Goal: Information Seeking & Learning: Learn about a topic

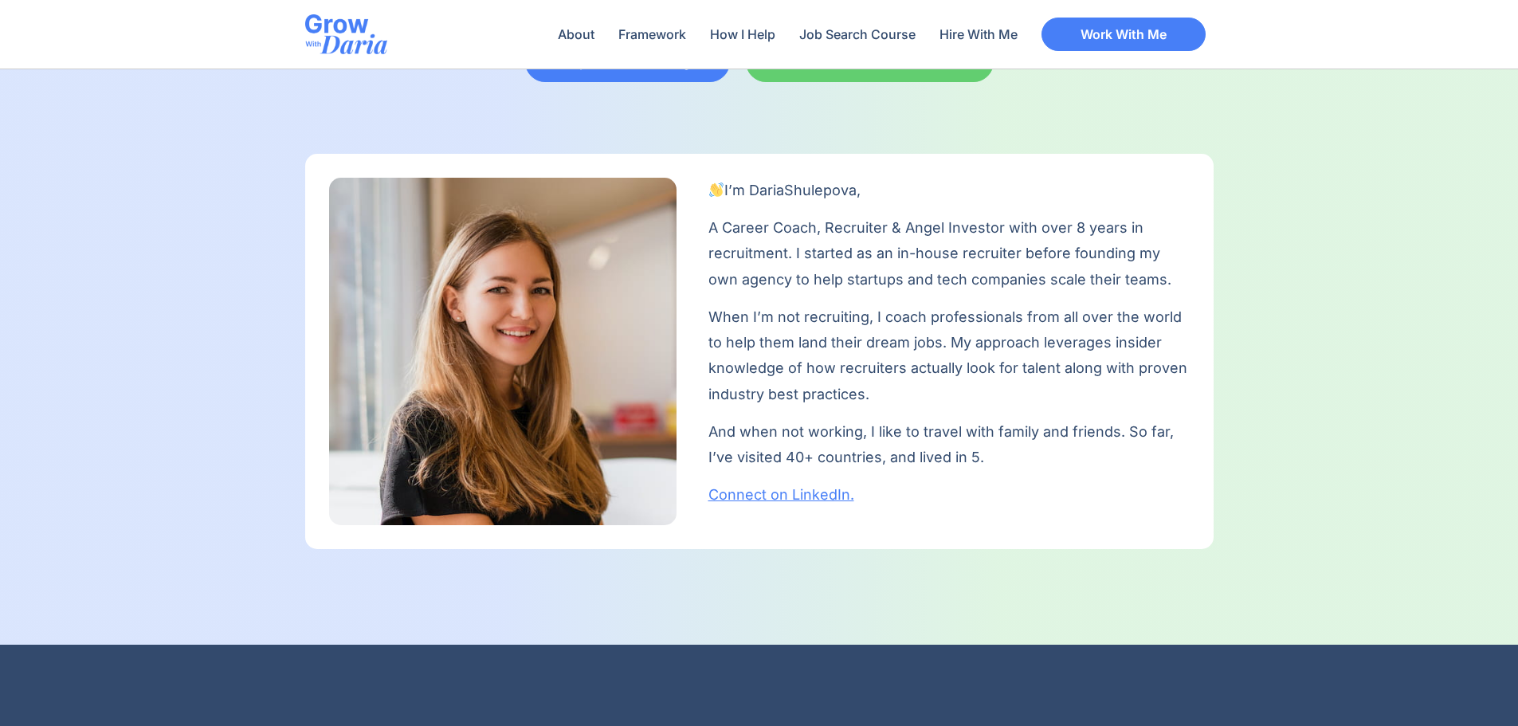
scroll to position [478, 0]
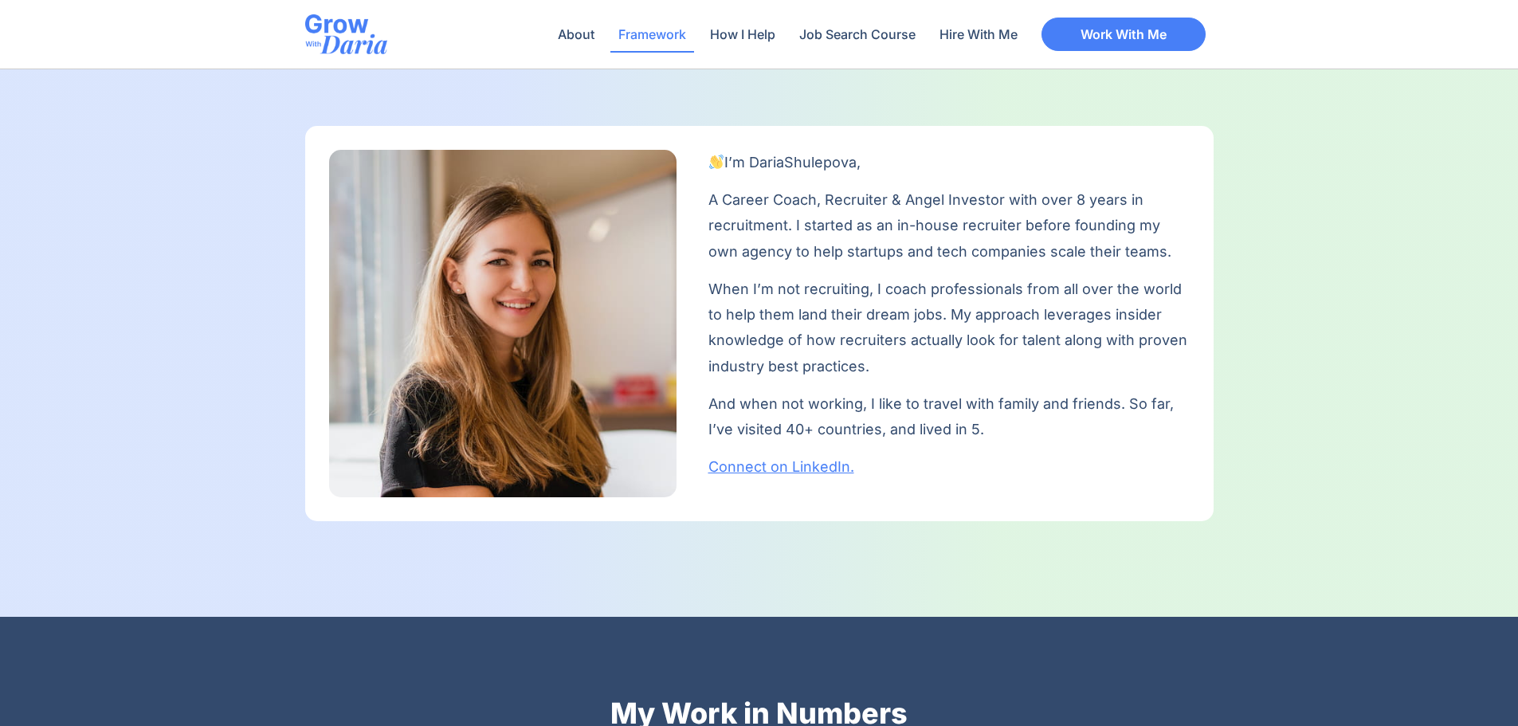
click at [645, 37] on link "Framework" at bounding box center [652, 34] width 84 height 37
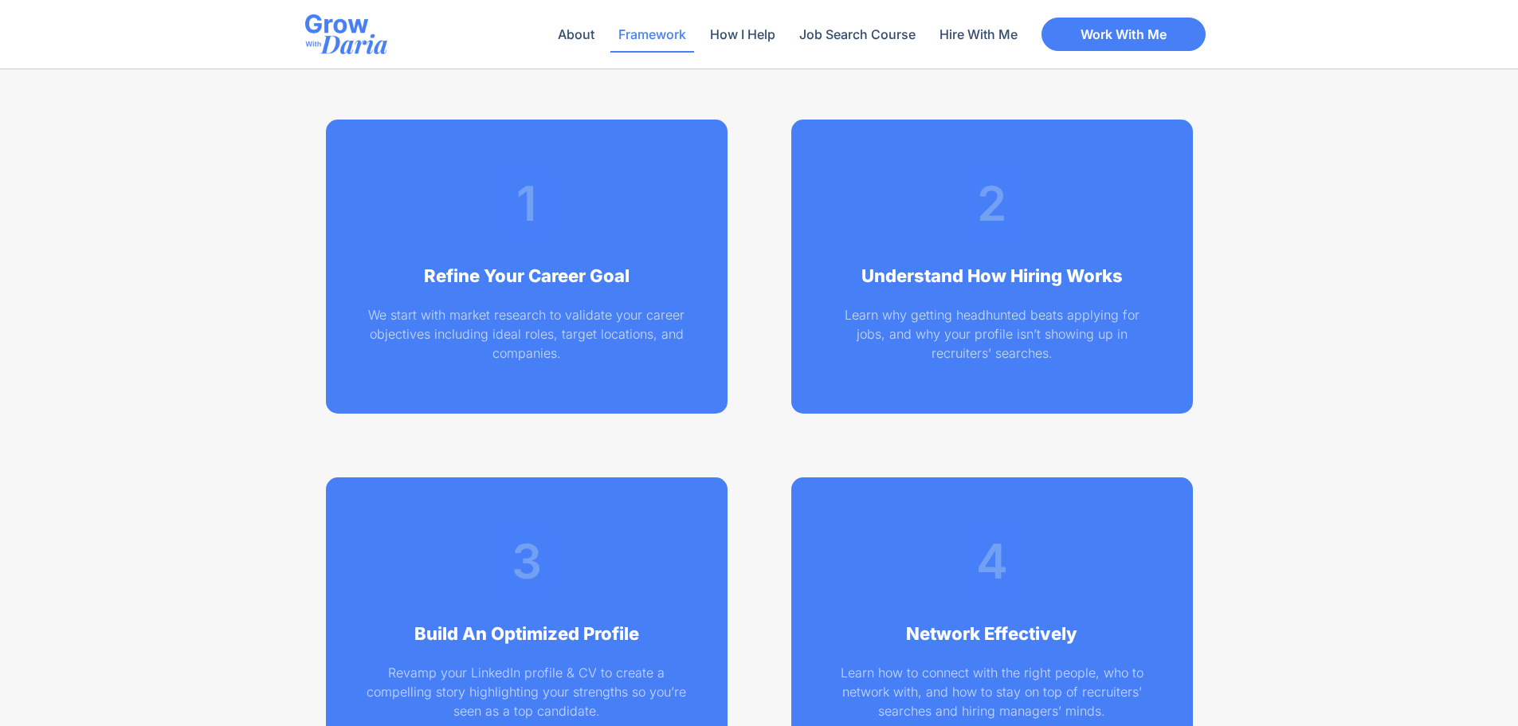
scroll to position [2275, 0]
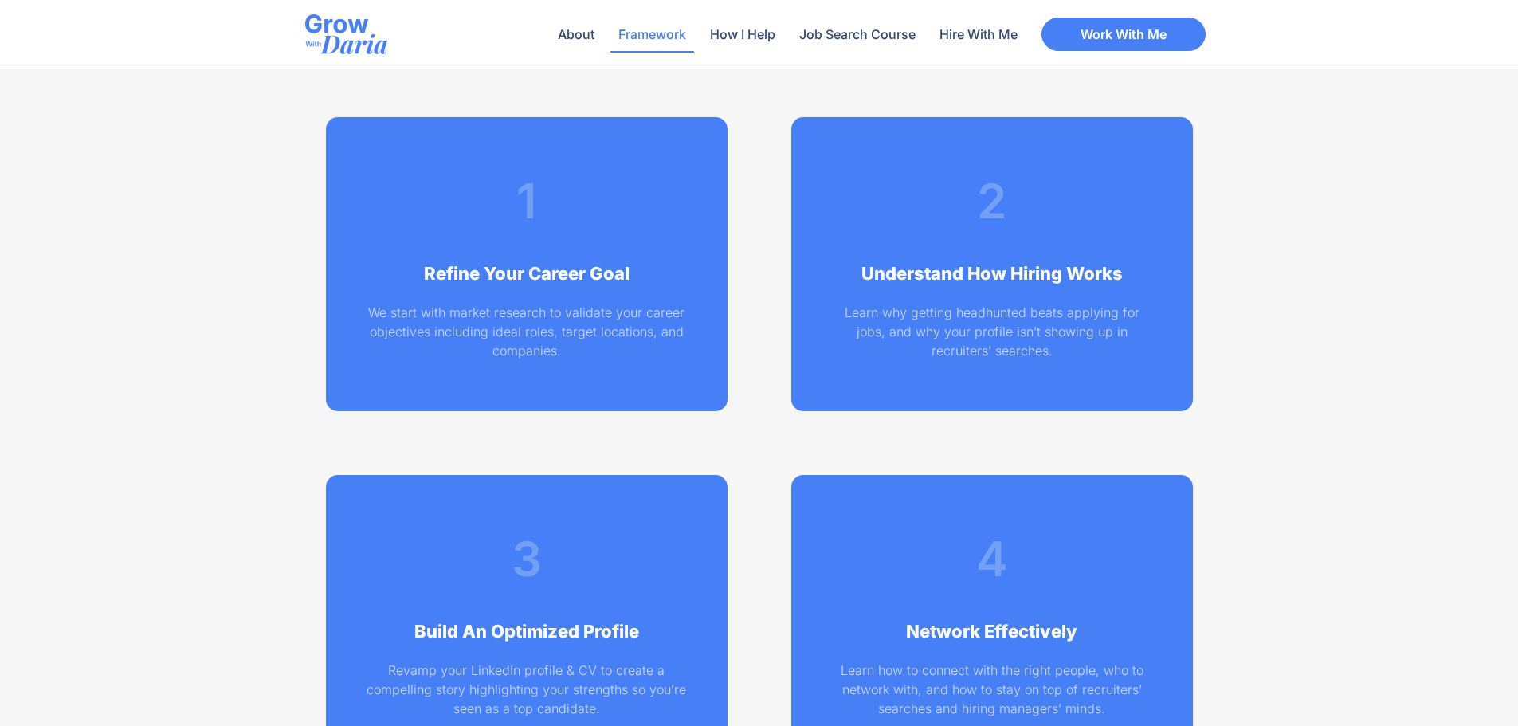
click at [983, 272] on h2 "Understand How Hiring Works" at bounding box center [992, 274] width 322 height 26
click at [985, 233] on h2 "2" at bounding box center [992, 201] width 40 height 72
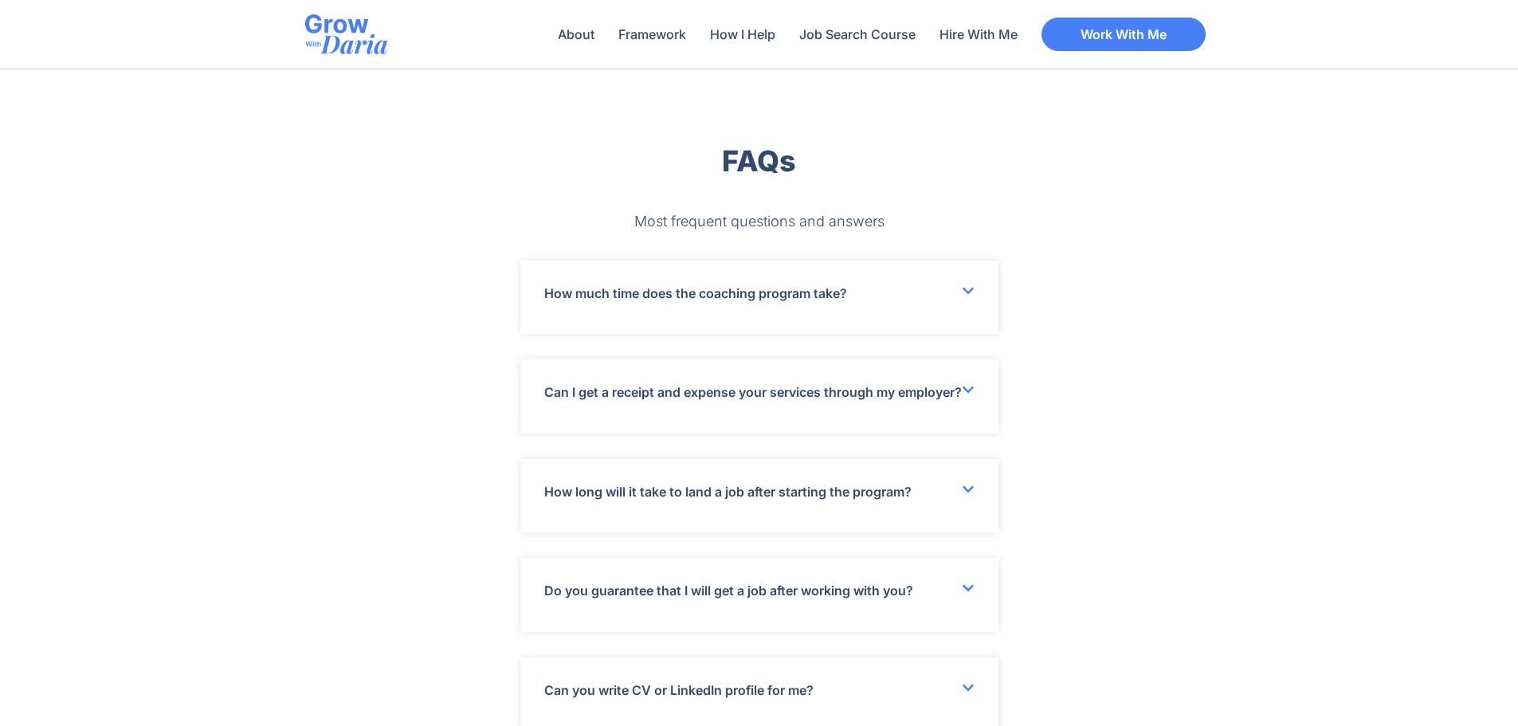
scroll to position [4426, 0]
click at [965, 291] on icon at bounding box center [968, 289] width 13 height 13
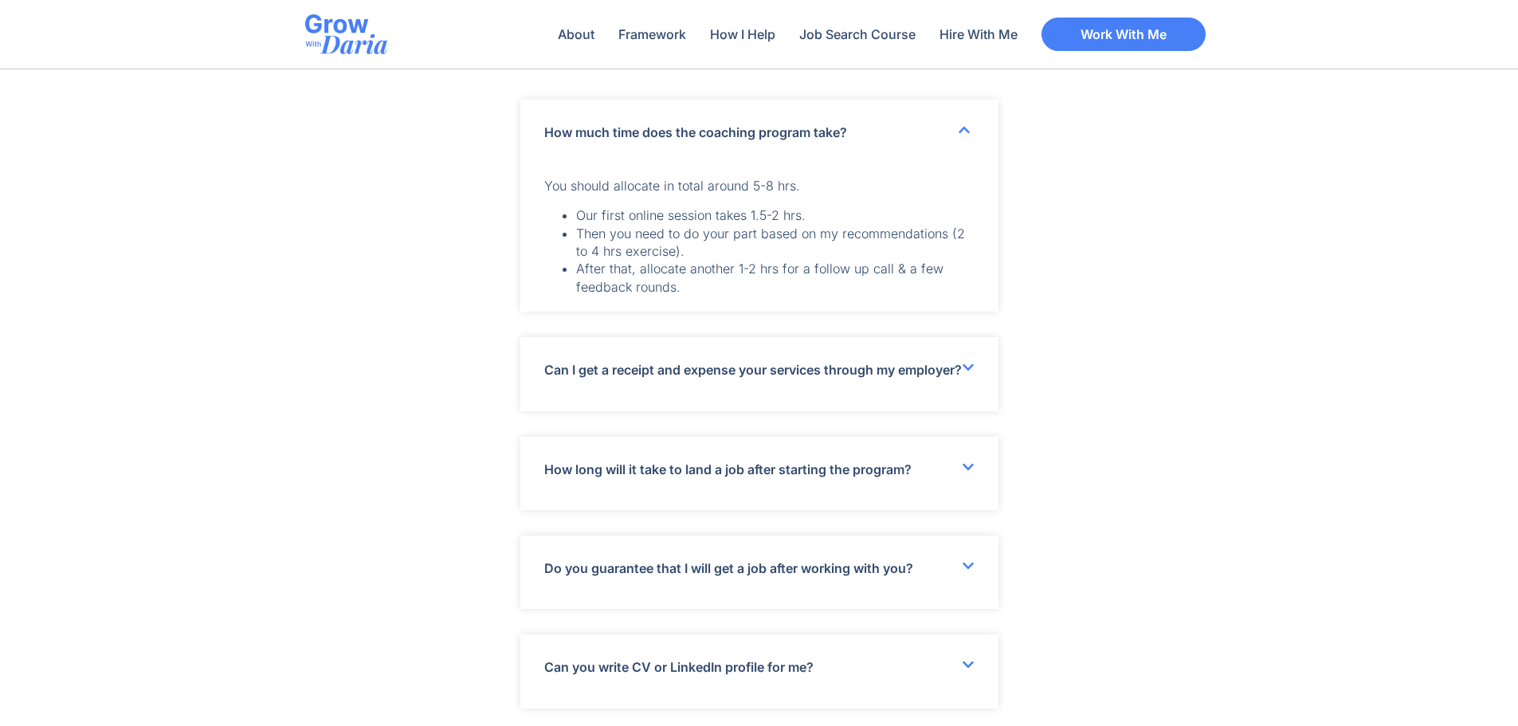
scroll to position [4665, 0]
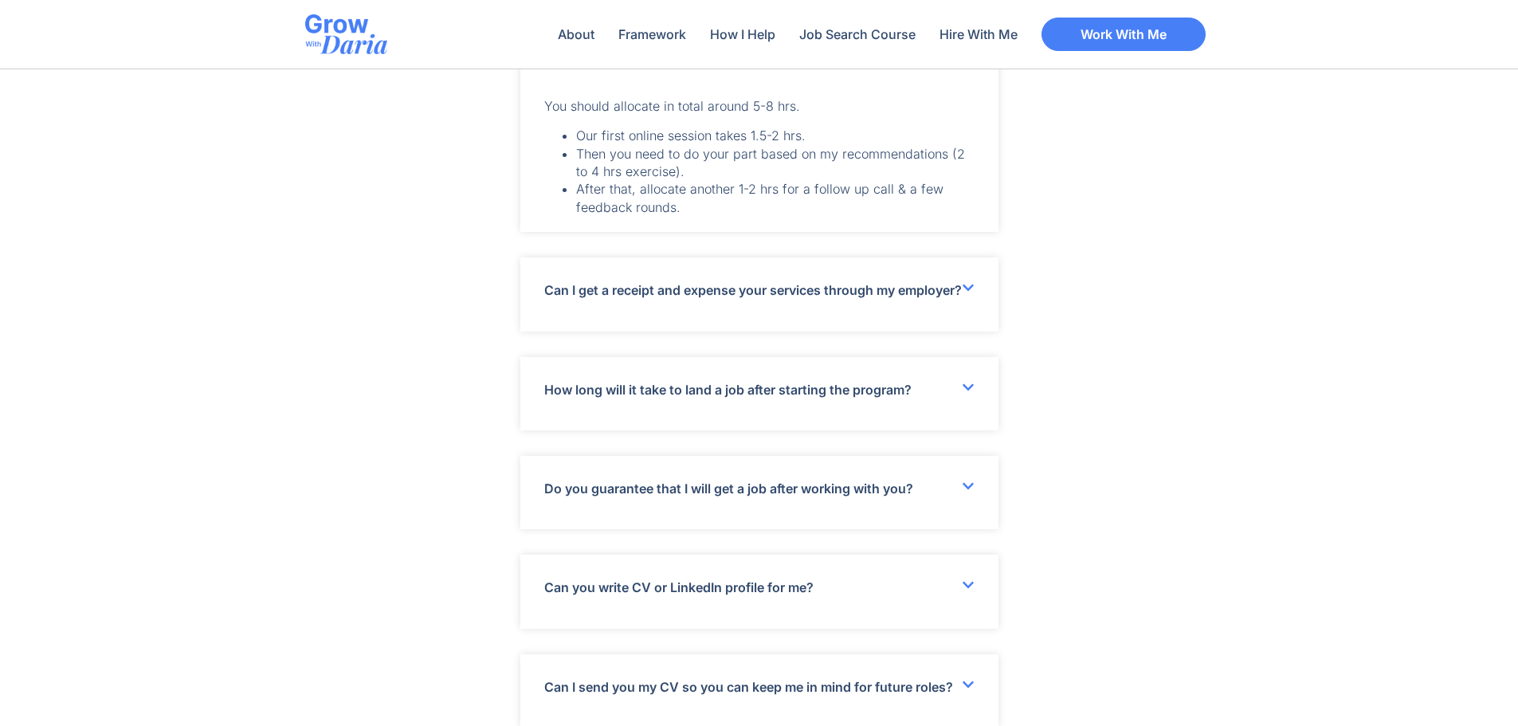
click at [969, 286] on icon at bounding box center [967, 287] width 11 height 6
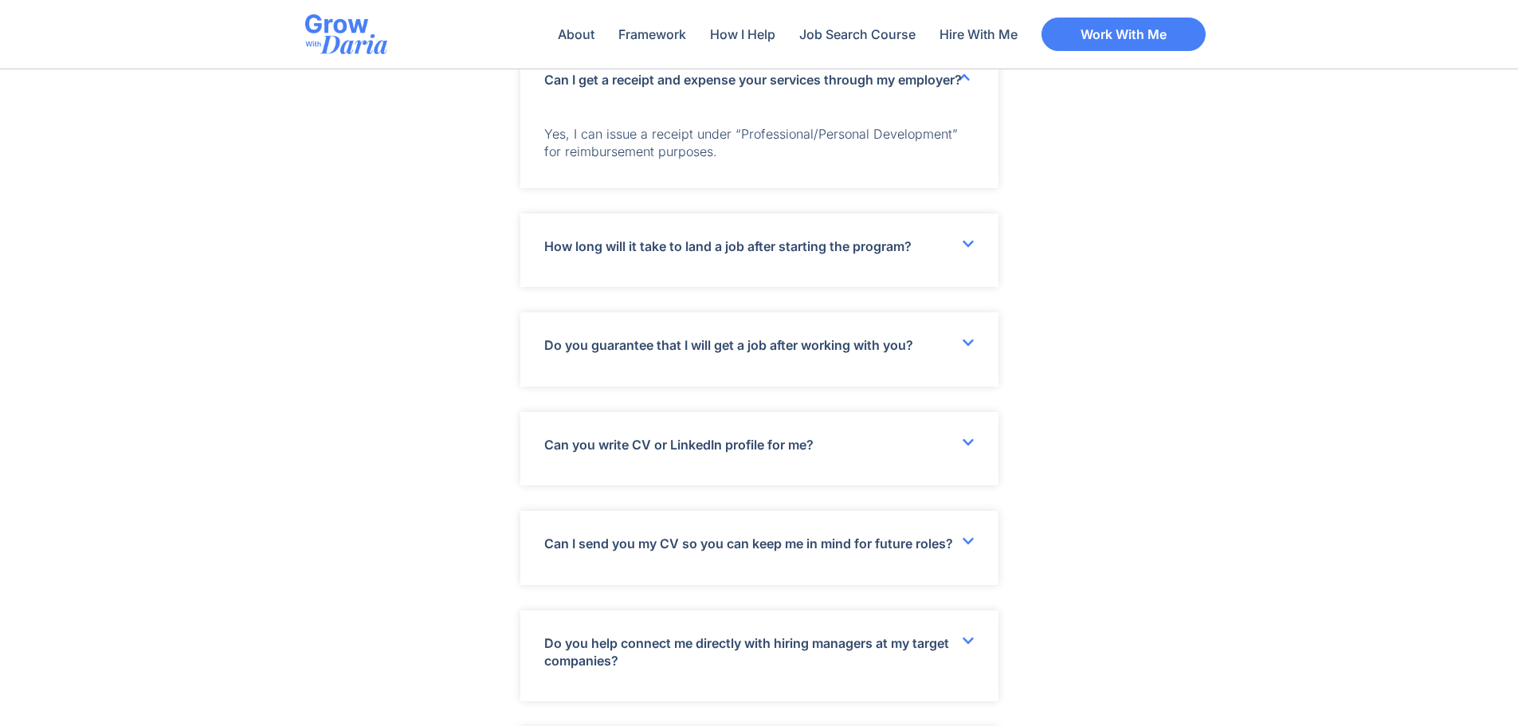
scroll to position [4904, 0]
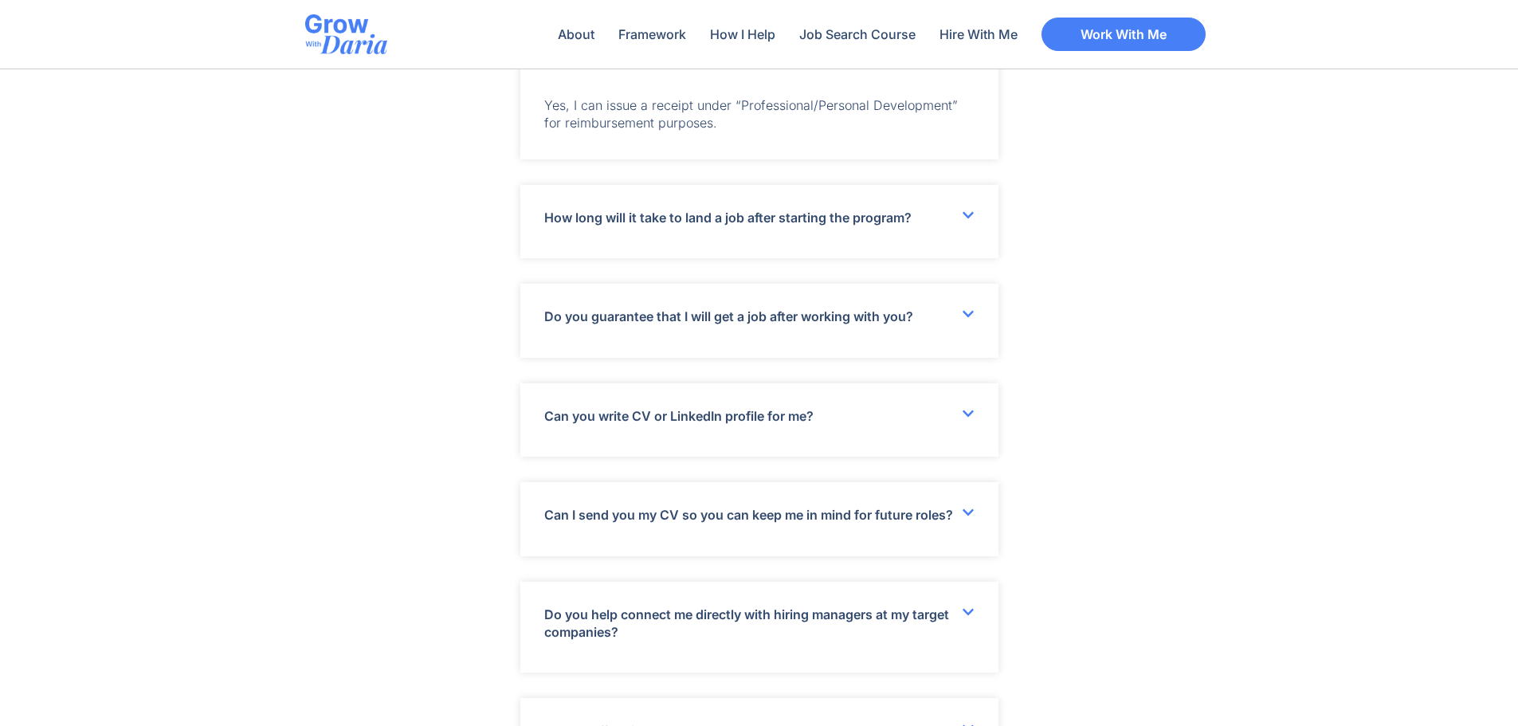
click at [964, 317] on icon at bounding box center [967, 314] width 11 height 6
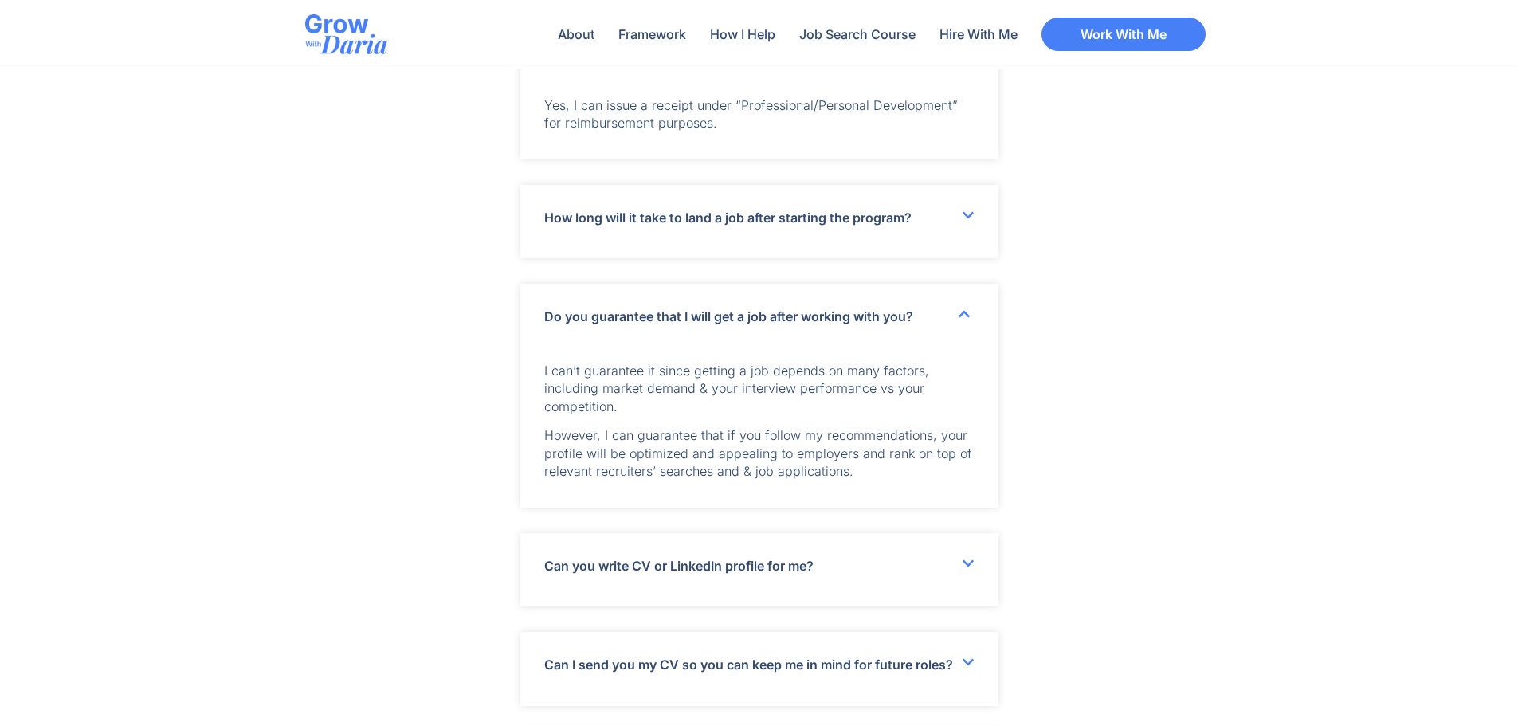
scroll to position [4983, 0]
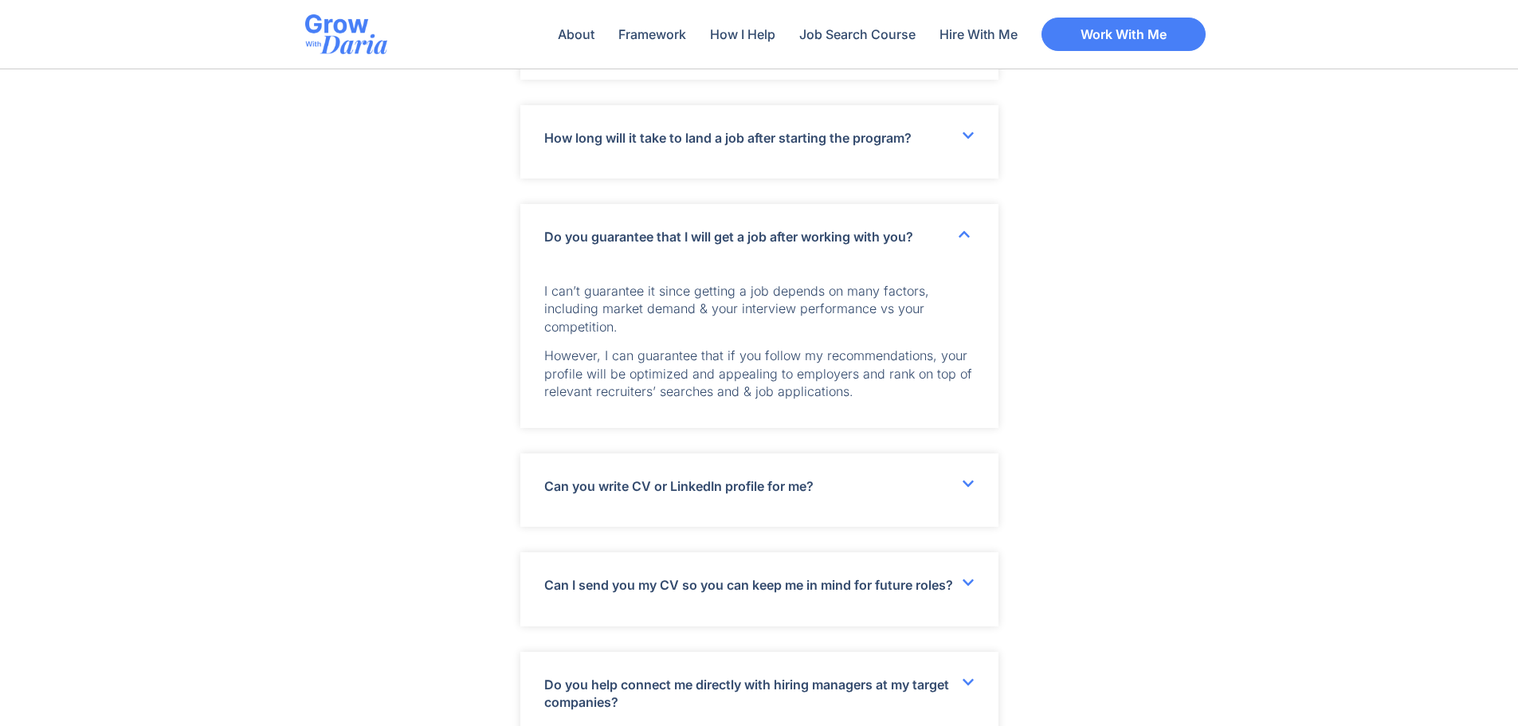
click at [971, 490] on icon at bounding box center [968, 483] width 13 height 13
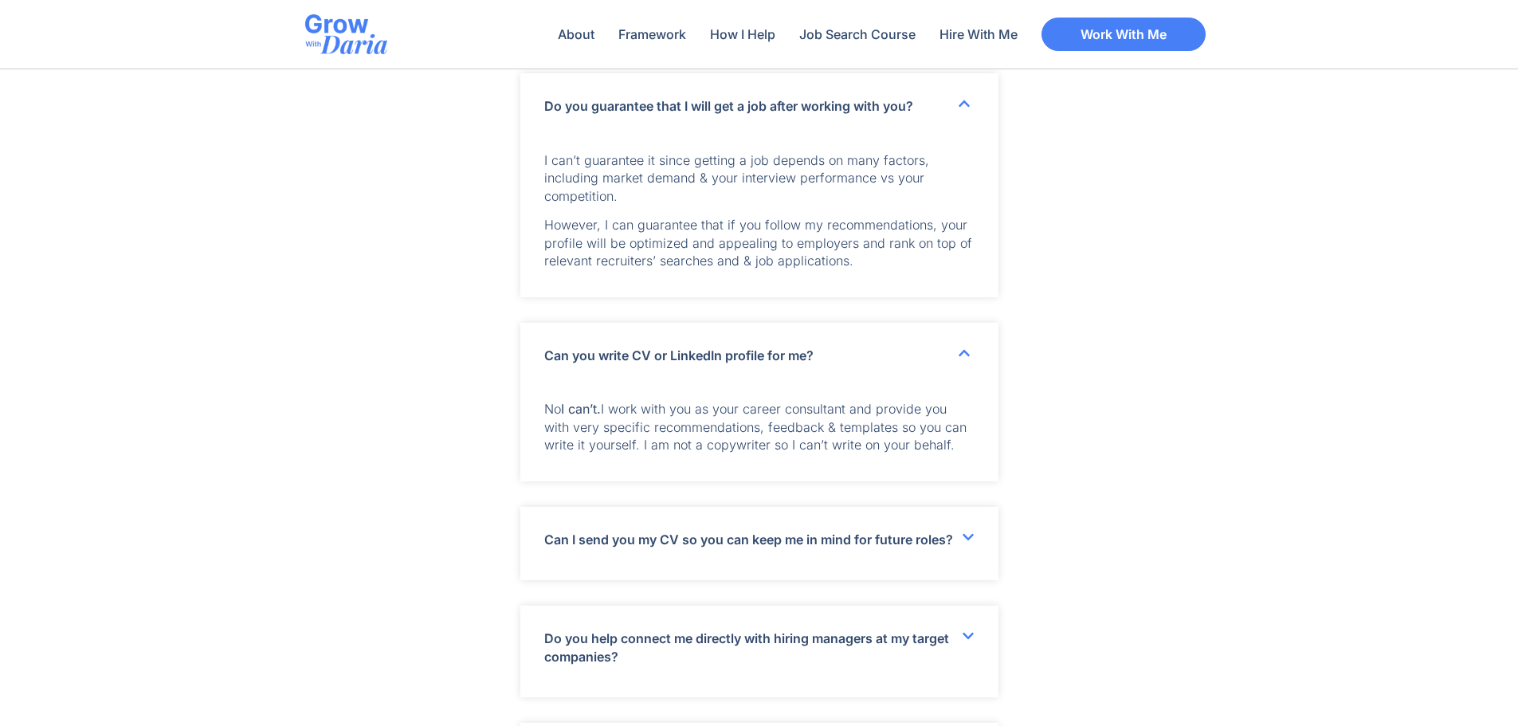
scroll to position [5143, 0]
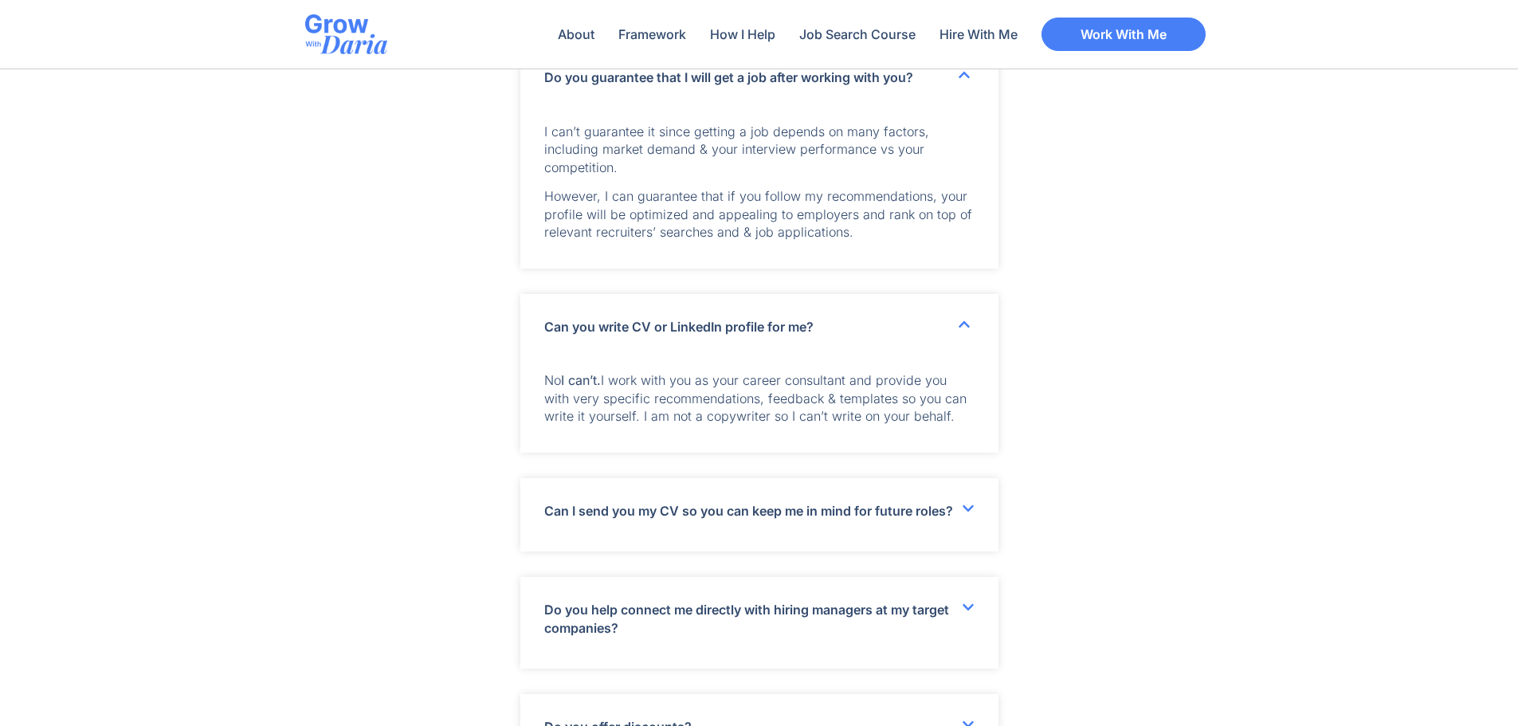
click at [970, 515] on icon at bounding box center [968, 508] width 13 height 13
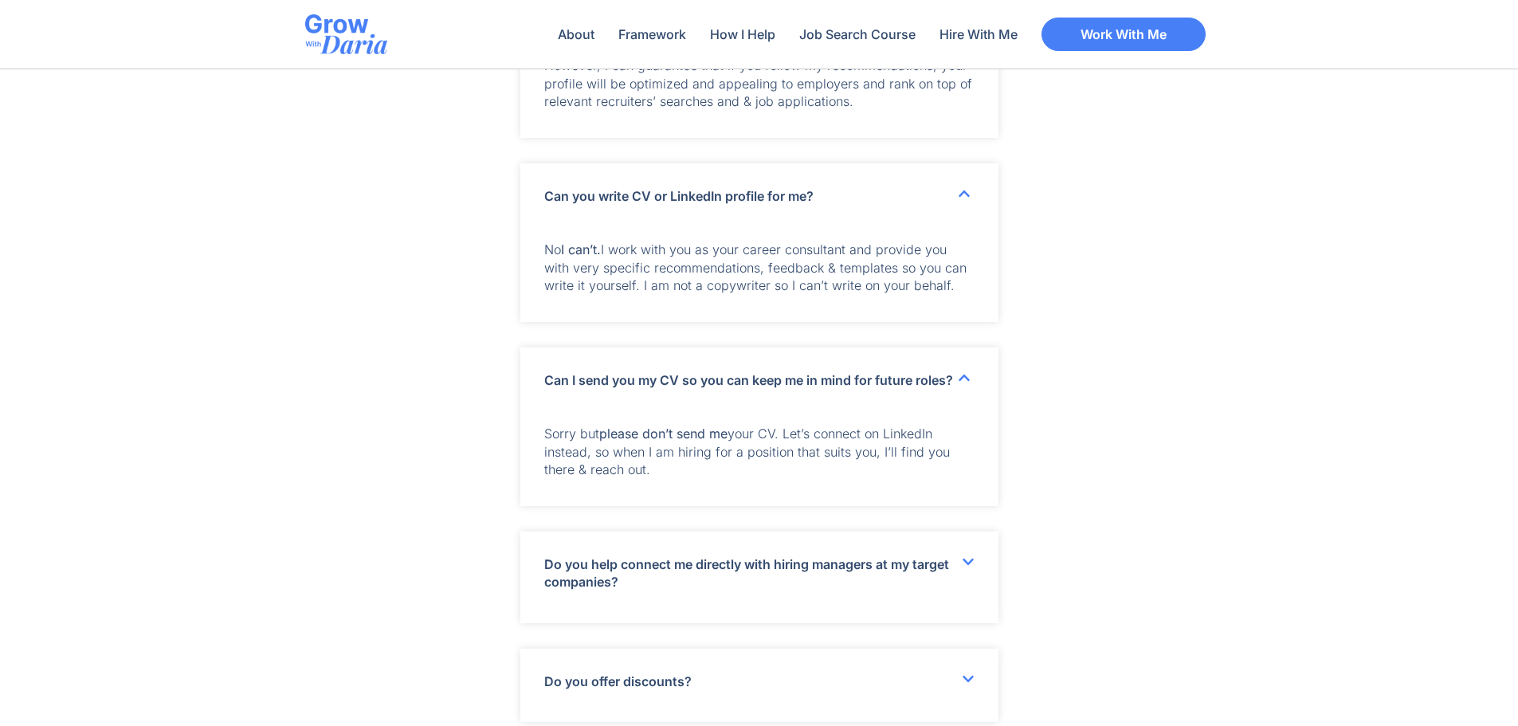
scroll to position [5302, 0]
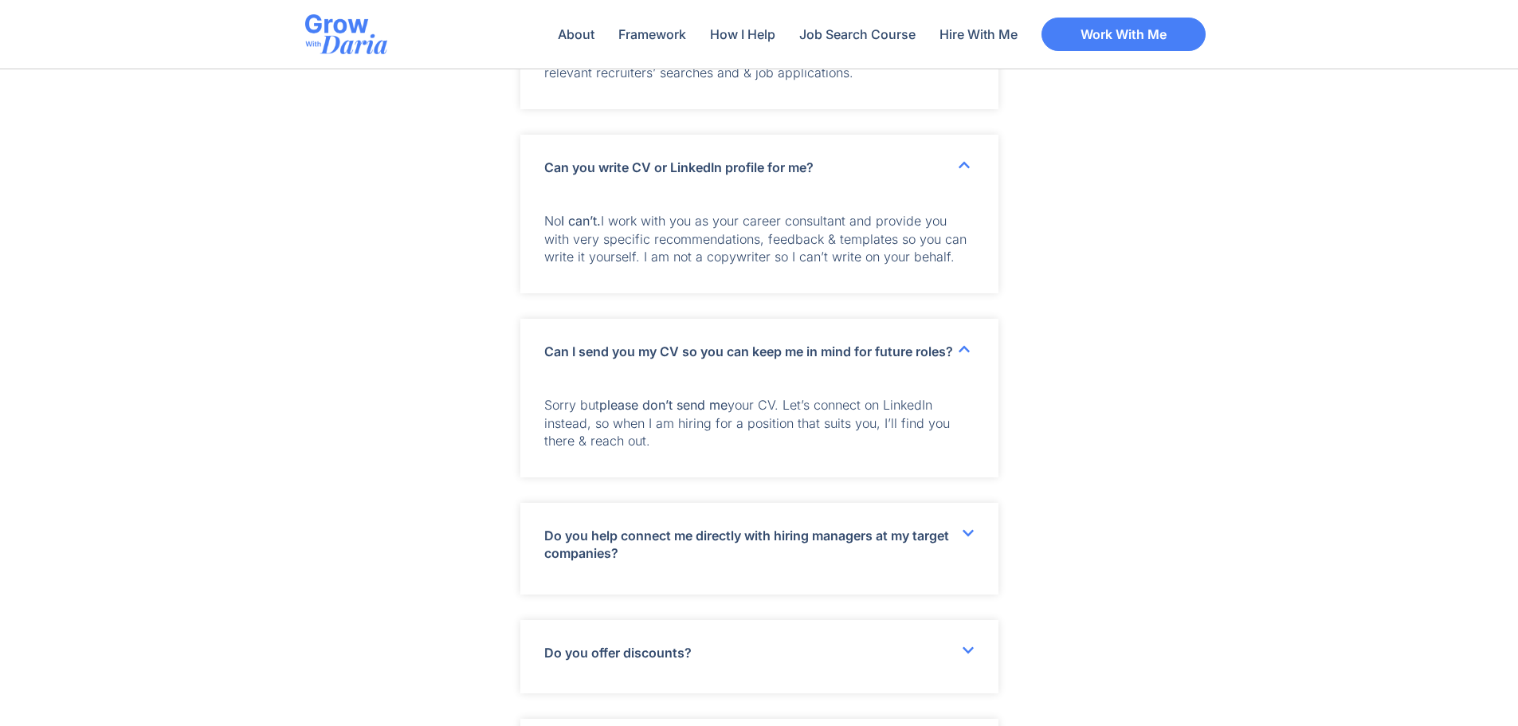
click at [969, 536] on icon at bounding box center [967, 533] width 11 height 6
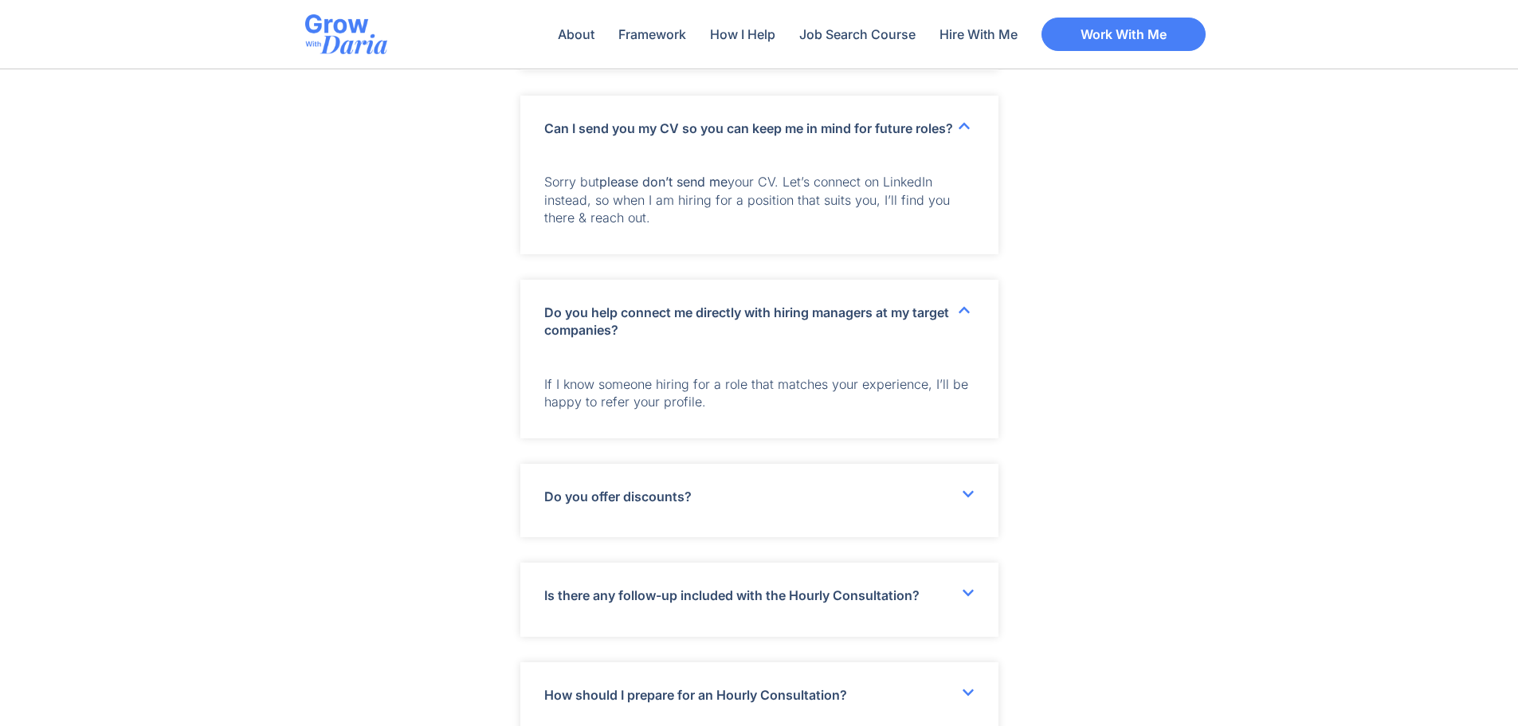
scroll to position [5541, 0]
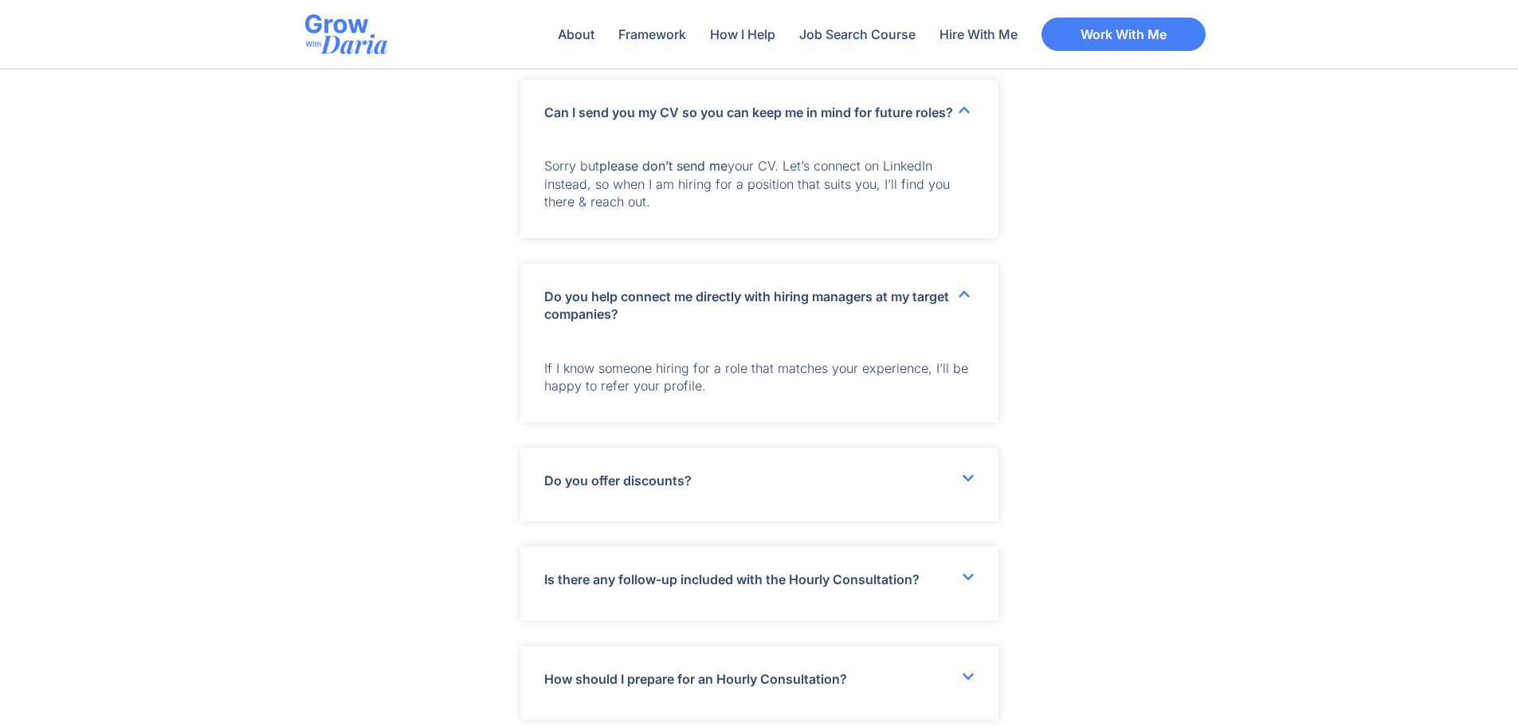
click at [969, 484] on icon at bounding box center [968, 478] width 13 height 13
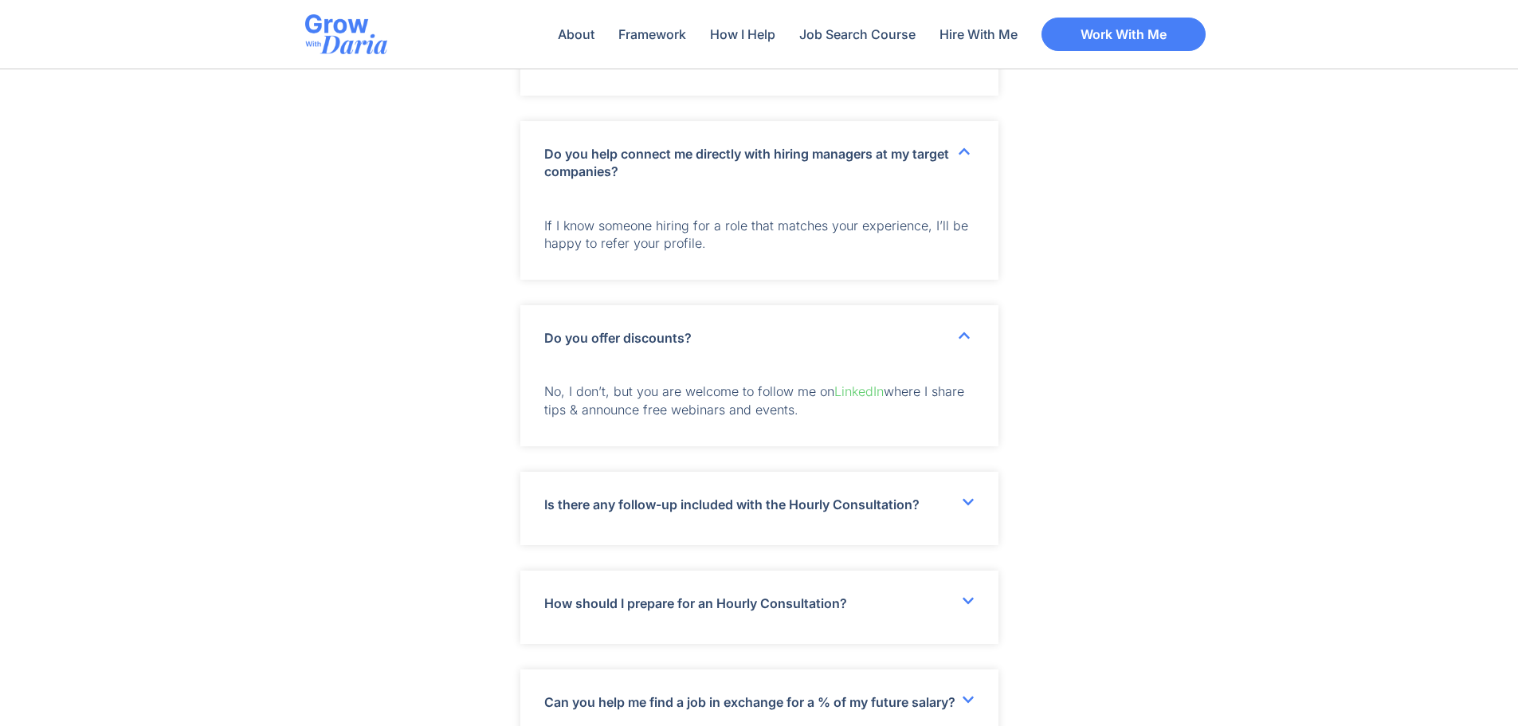
scroll to position [5700, 0]
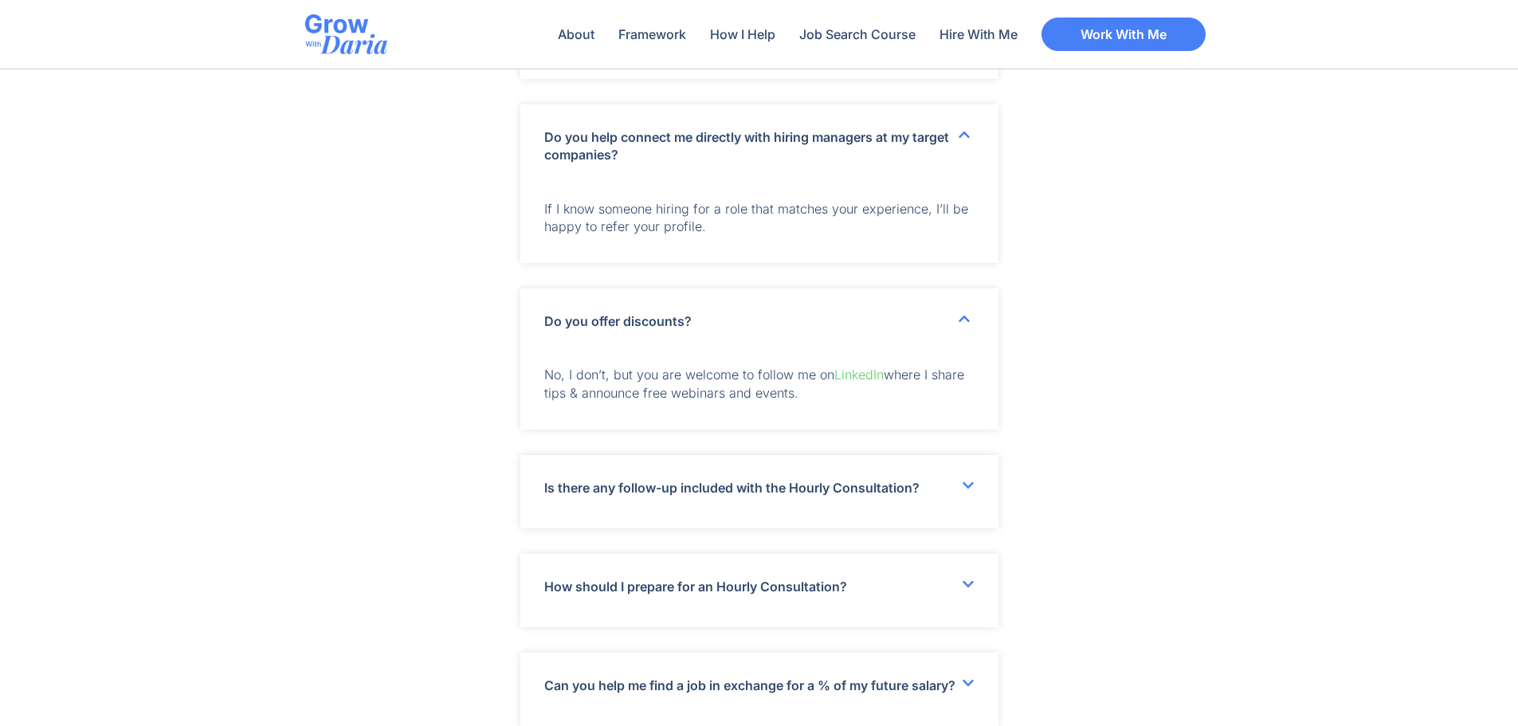
click at [969, 492] on icon at bounding box center [968, 485] width 13 height 13
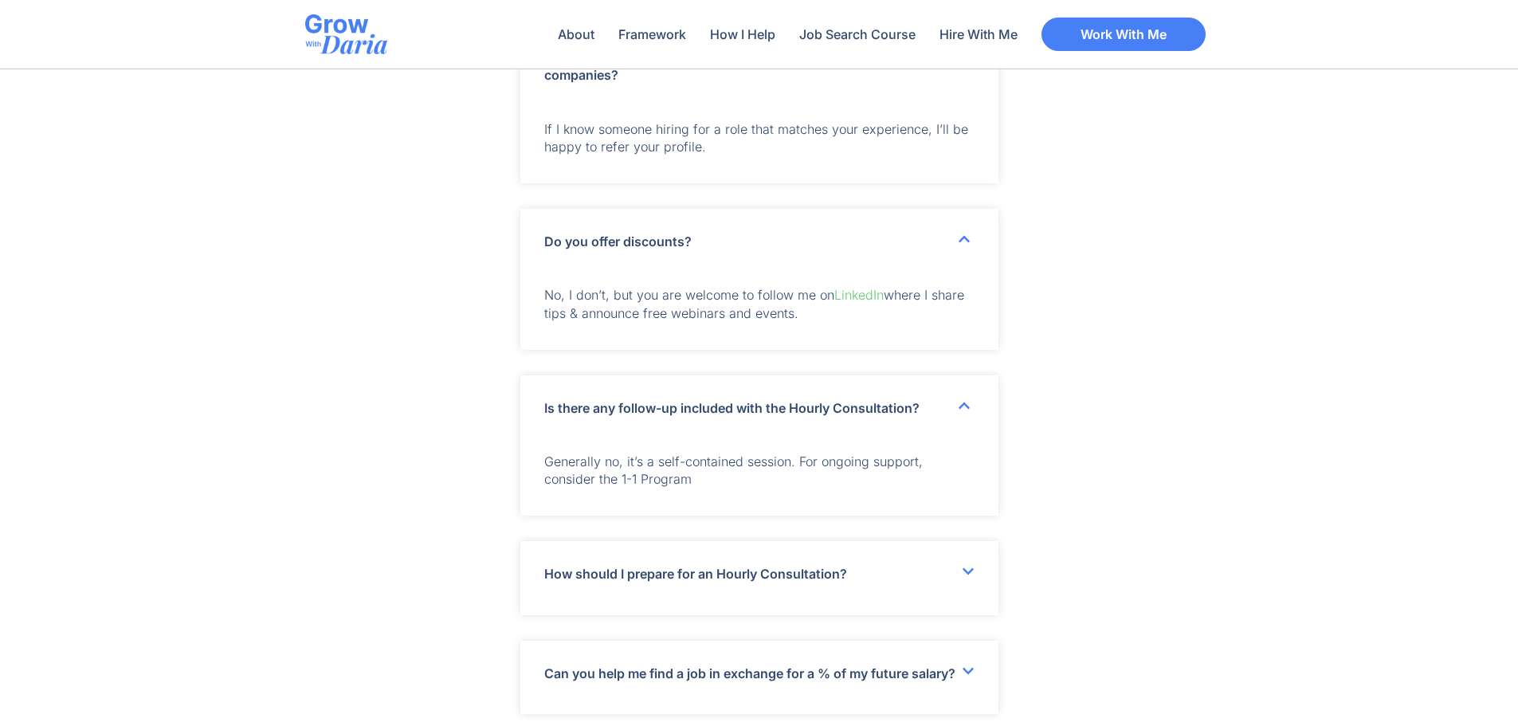
scroll to position [5860, 0]
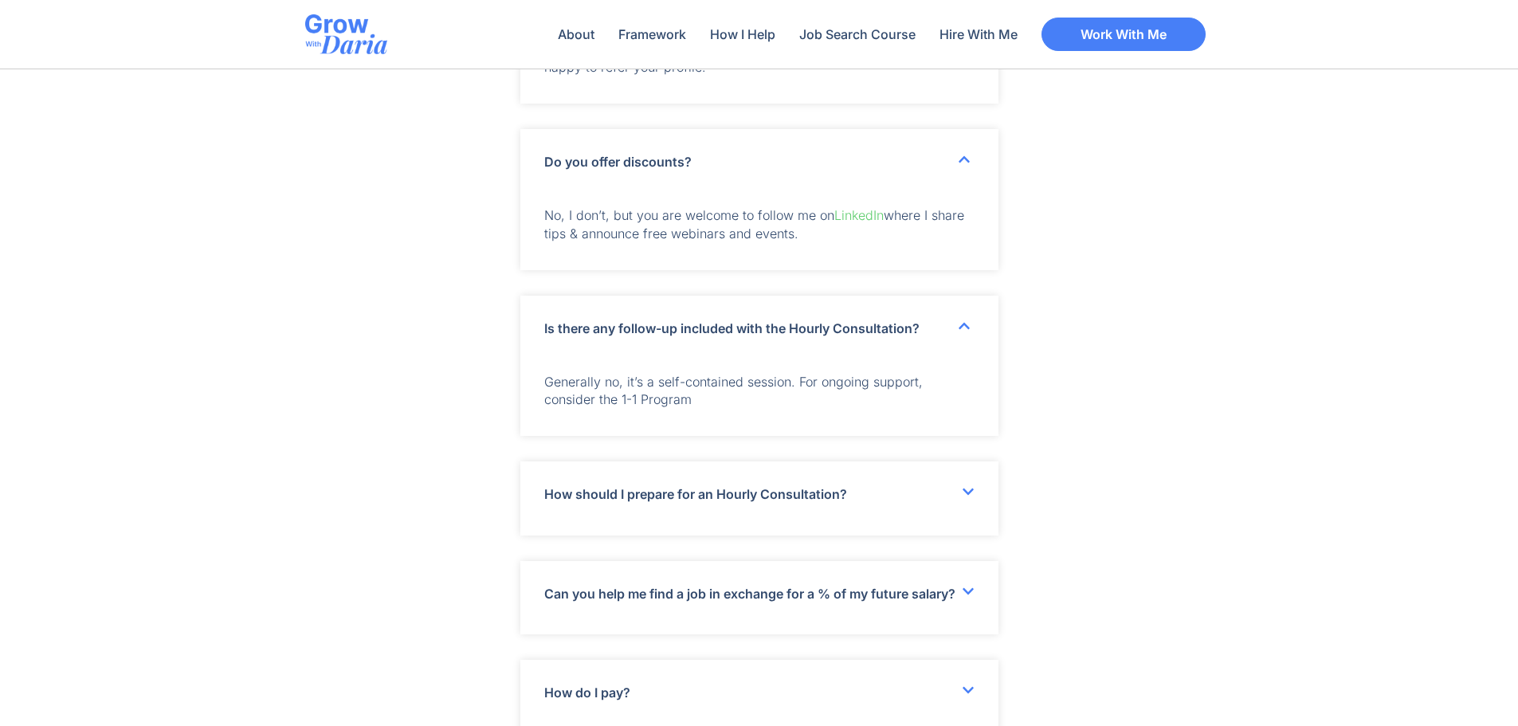
click at [965, 495] on icon at bounding box center [967, 491] width 11 height 6
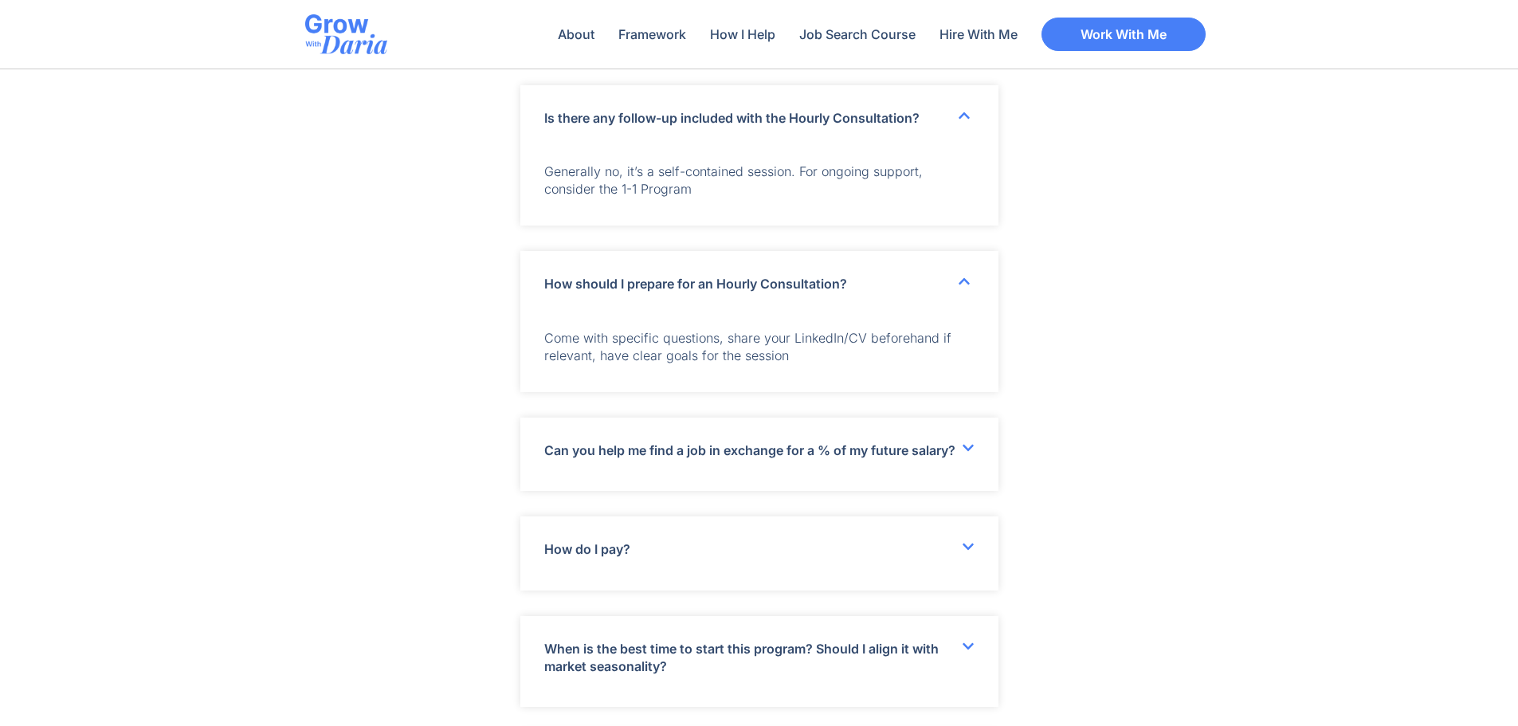
scroll to position [6099, 0]
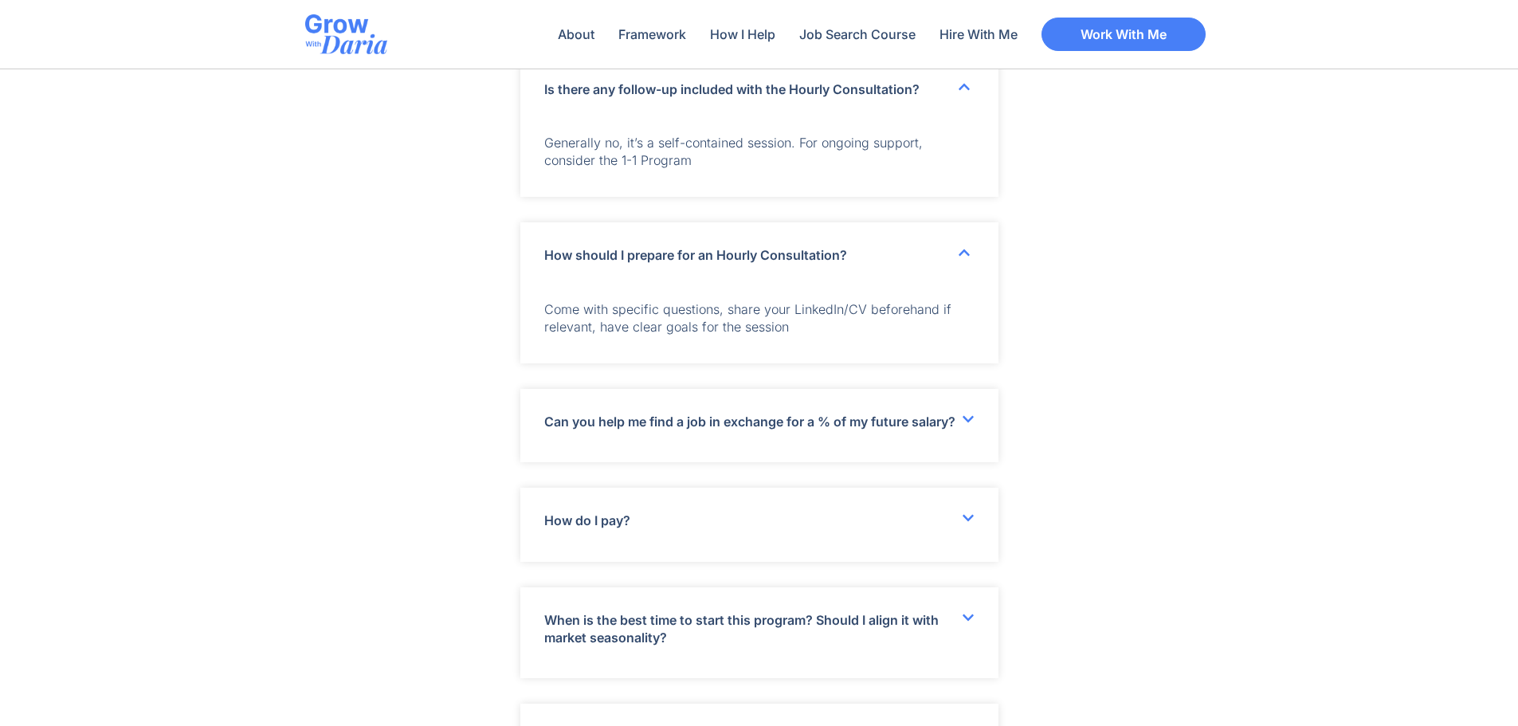
click at [966, 425] on icon at bounding box center [968, 419] width 13 height 13
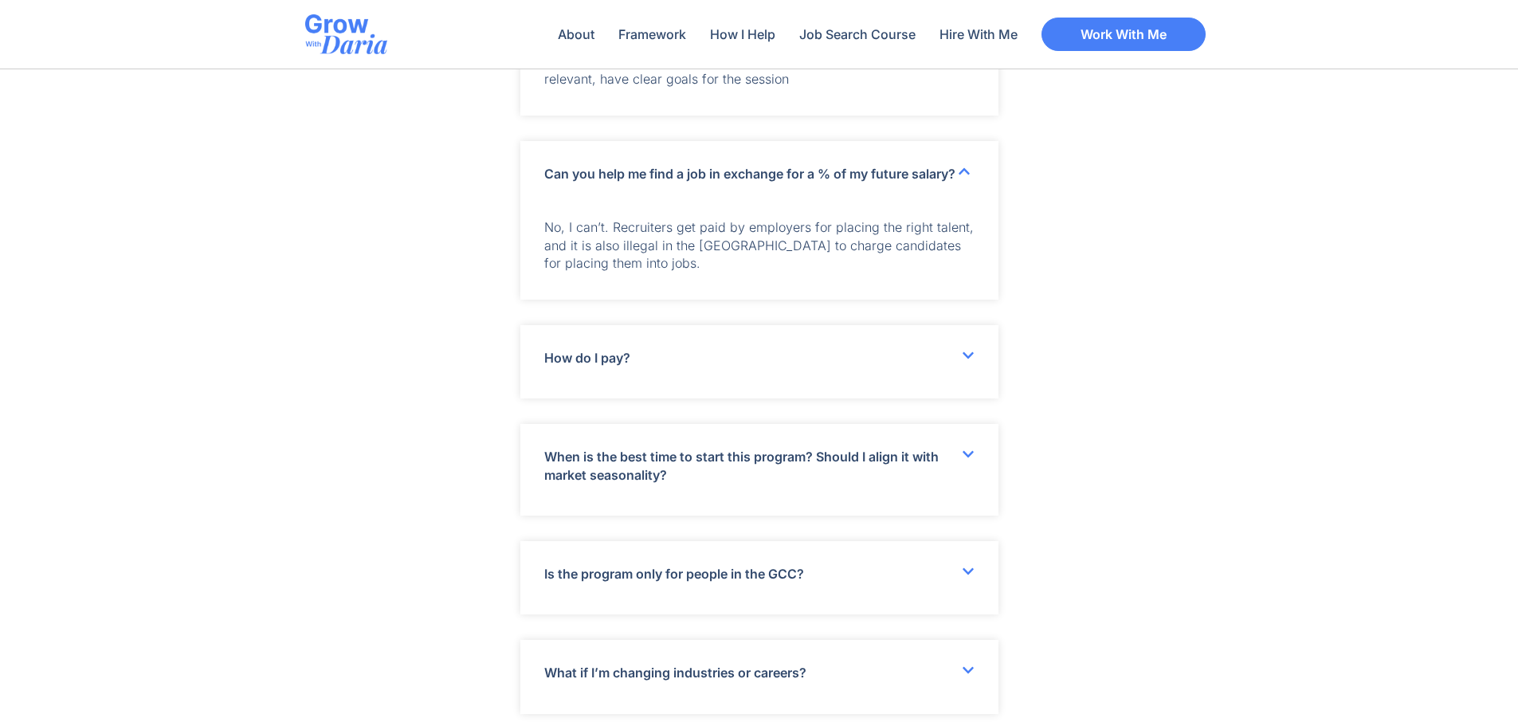
scroll to position [6417, 0]
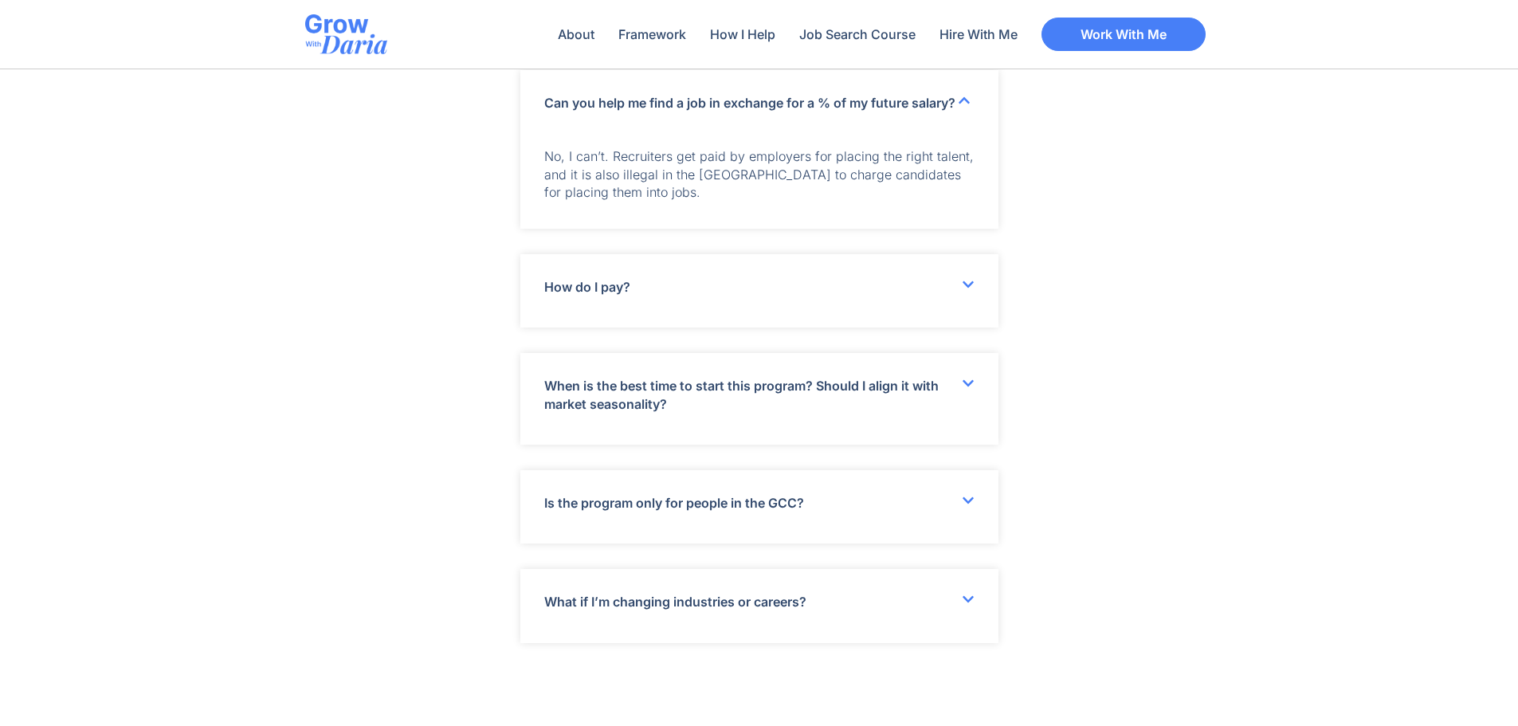
click at [965, 291] on icon at bounding box center [968, 284] width 13 height 13
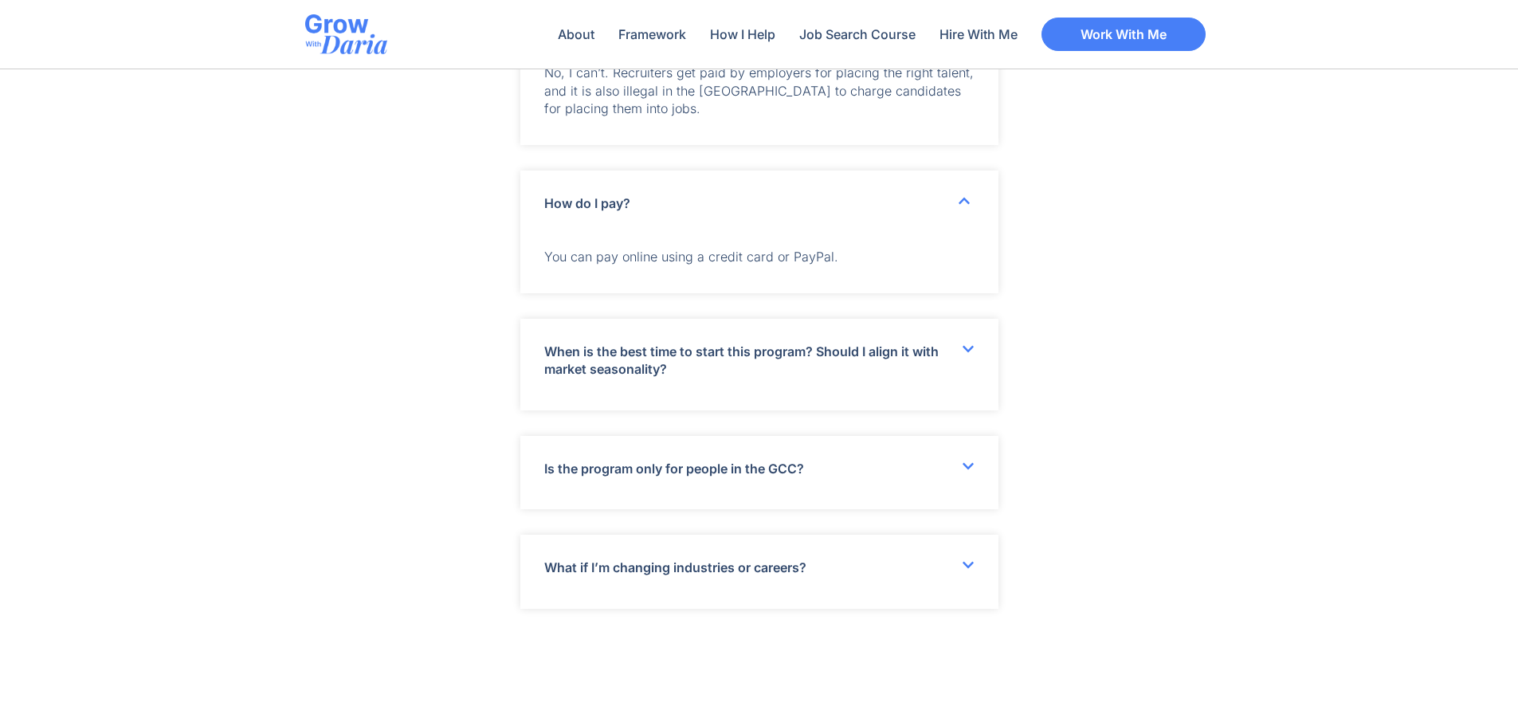
scroll to position [6577, 0]
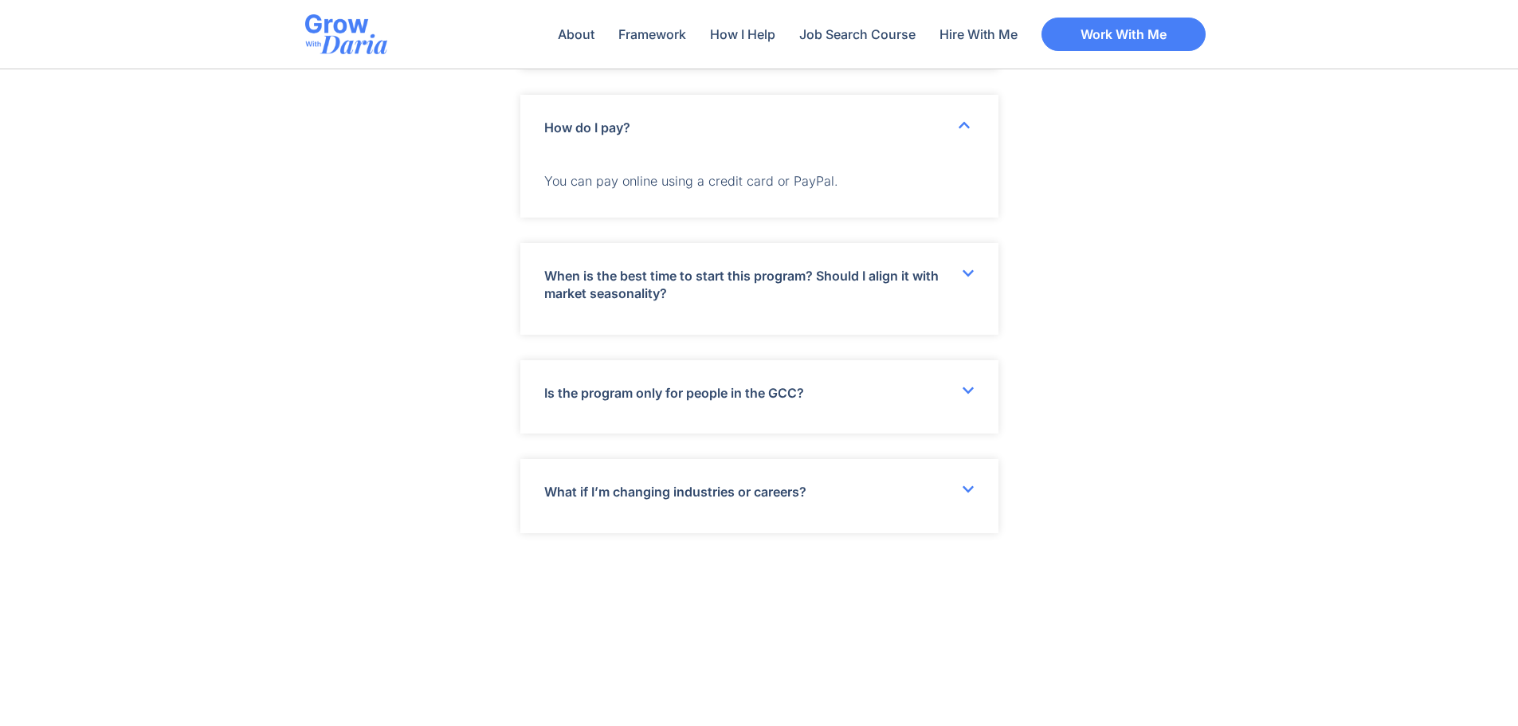
click at [966, 276] on icon at bounding box center [967, 273] width 11 height 6
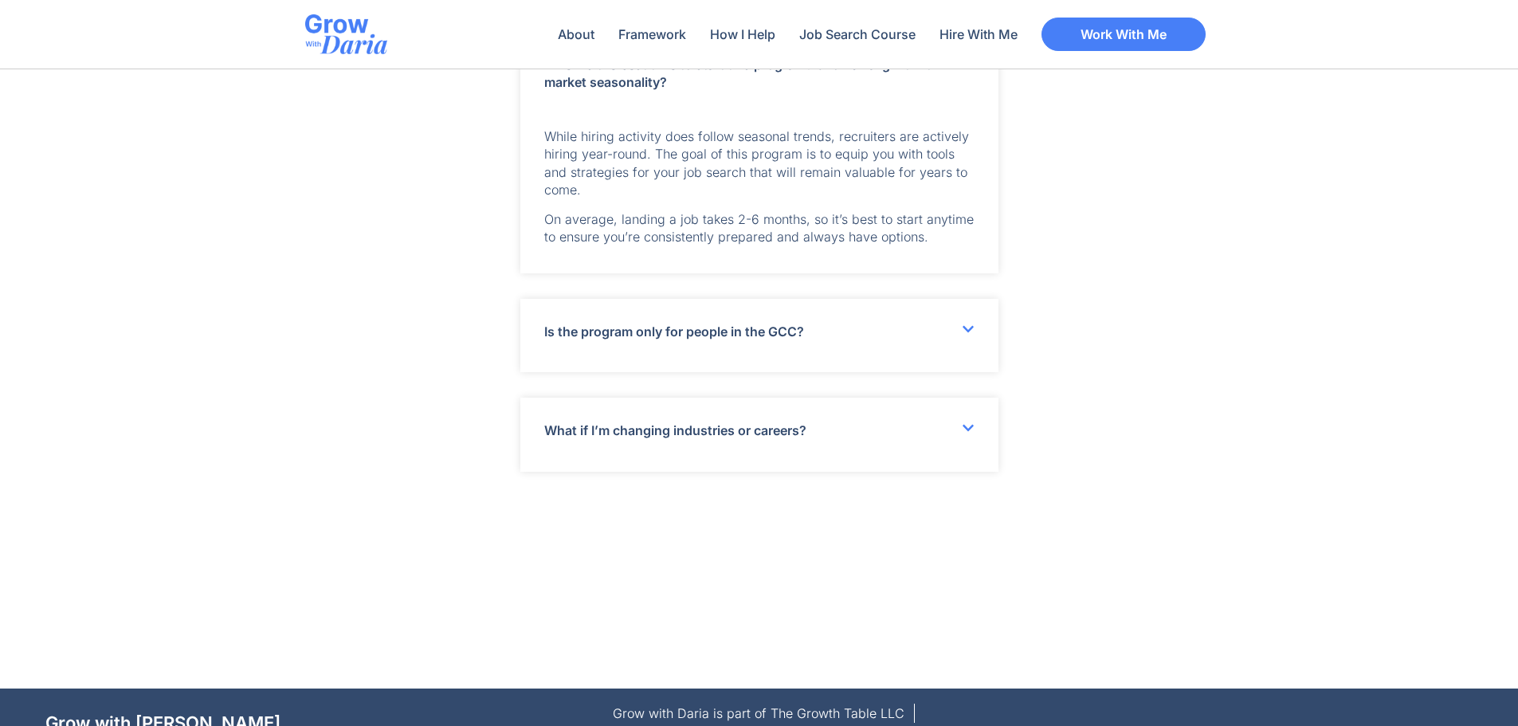
scroll to position [6816, 0]
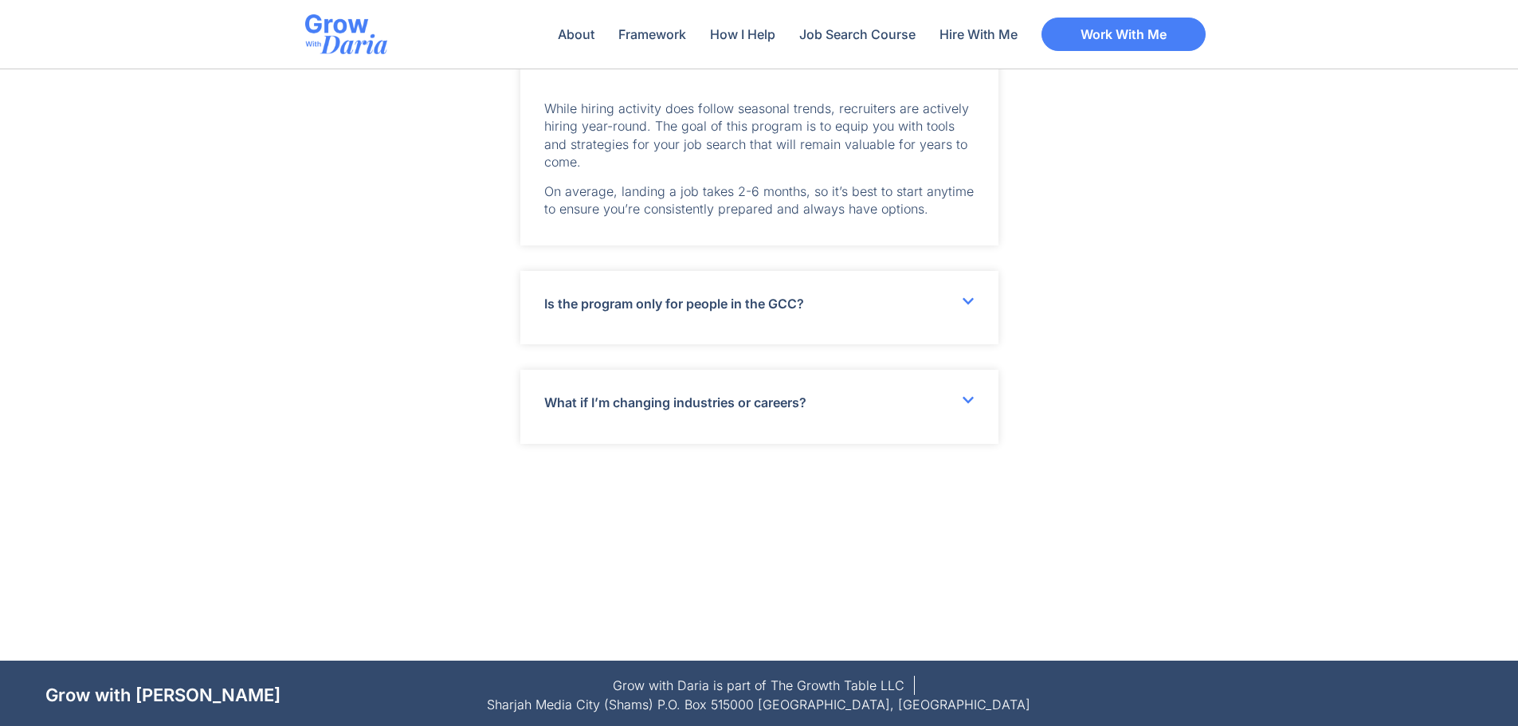
click at [960, 316] on div "Is the program only for people in the GCC?" at bounding box center [759, 307] width 478 height 73
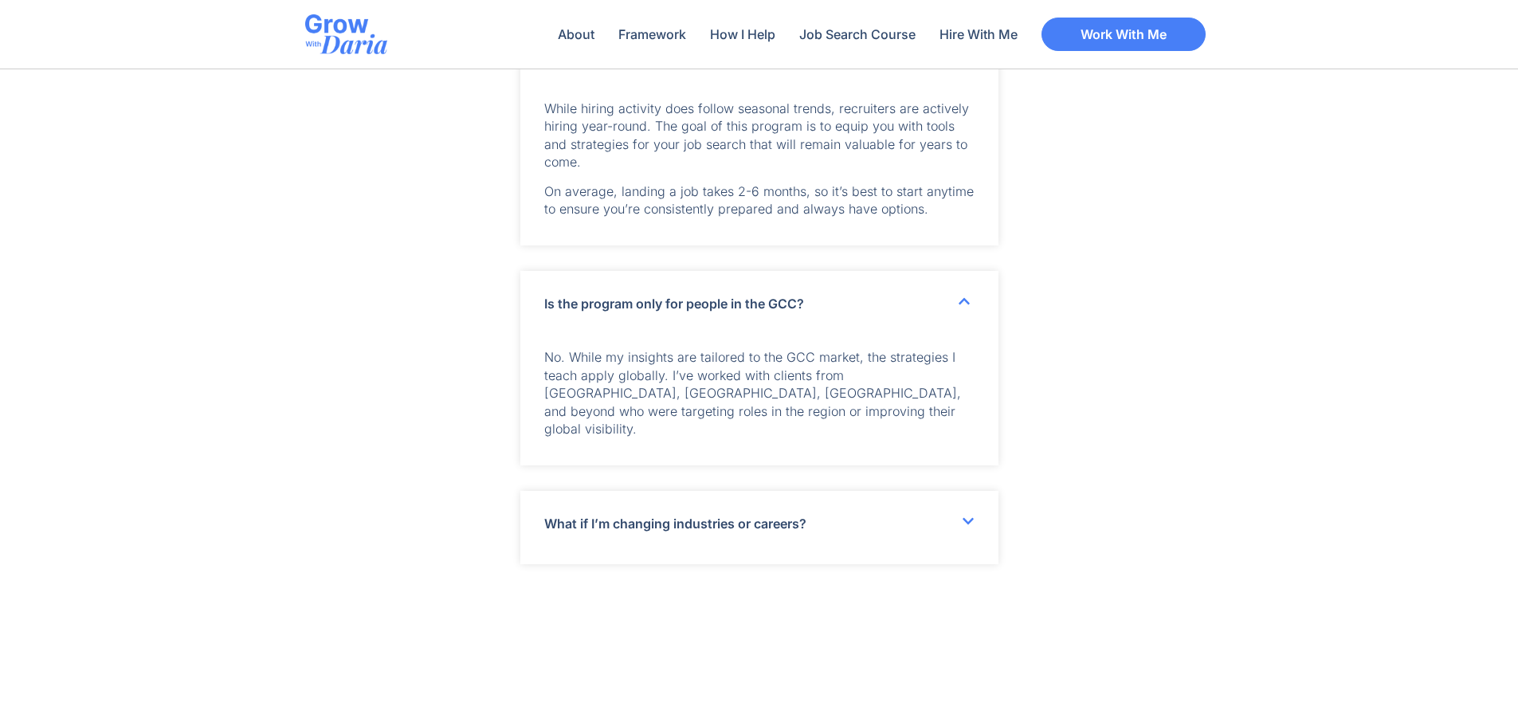
scroll to position [6895, 0]
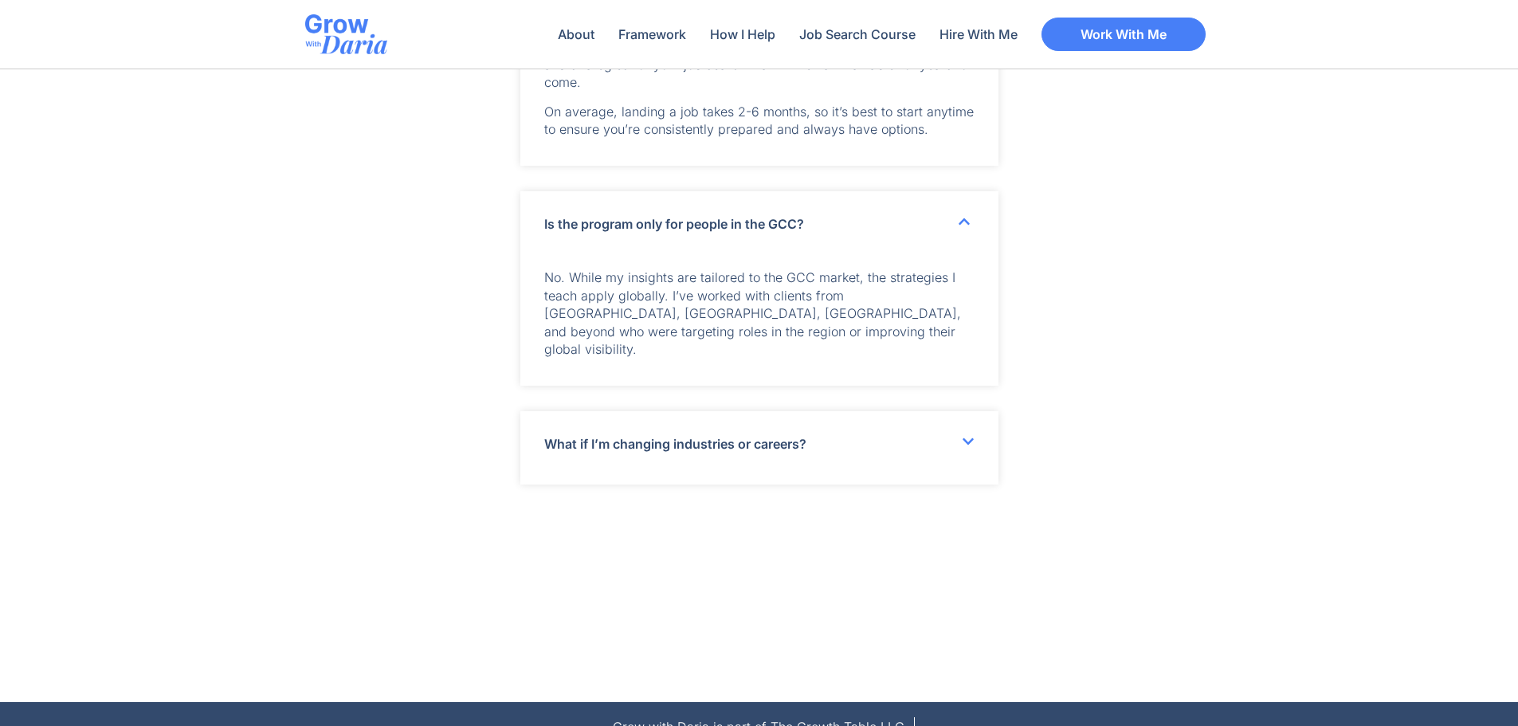
click at [969, 436] on icon at bounding box center [968, 441] width 13 height 13
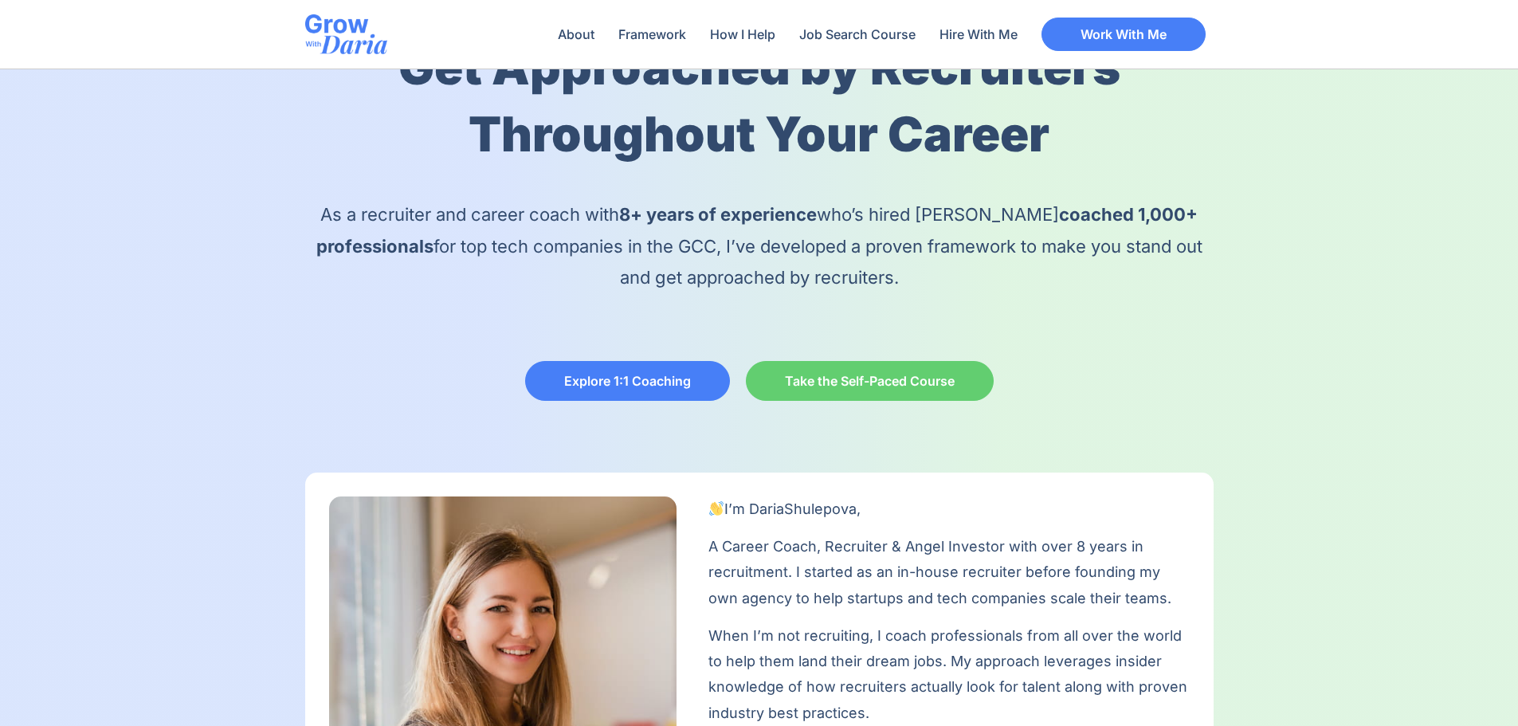
scroll to position [0, 0]
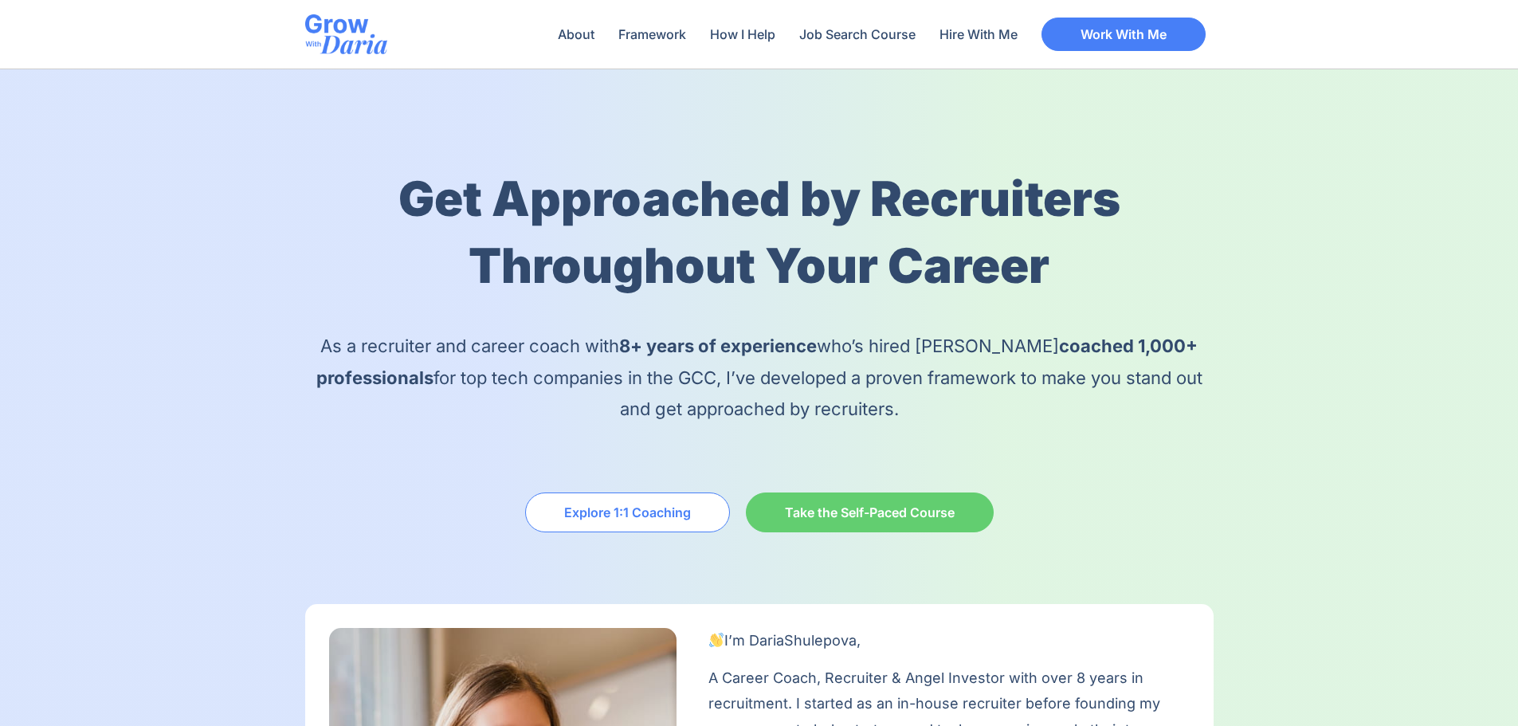
click at [645, 517] on span "Explore 1:1 Coaching" at bounding box center [627, 512] width 127 height 13
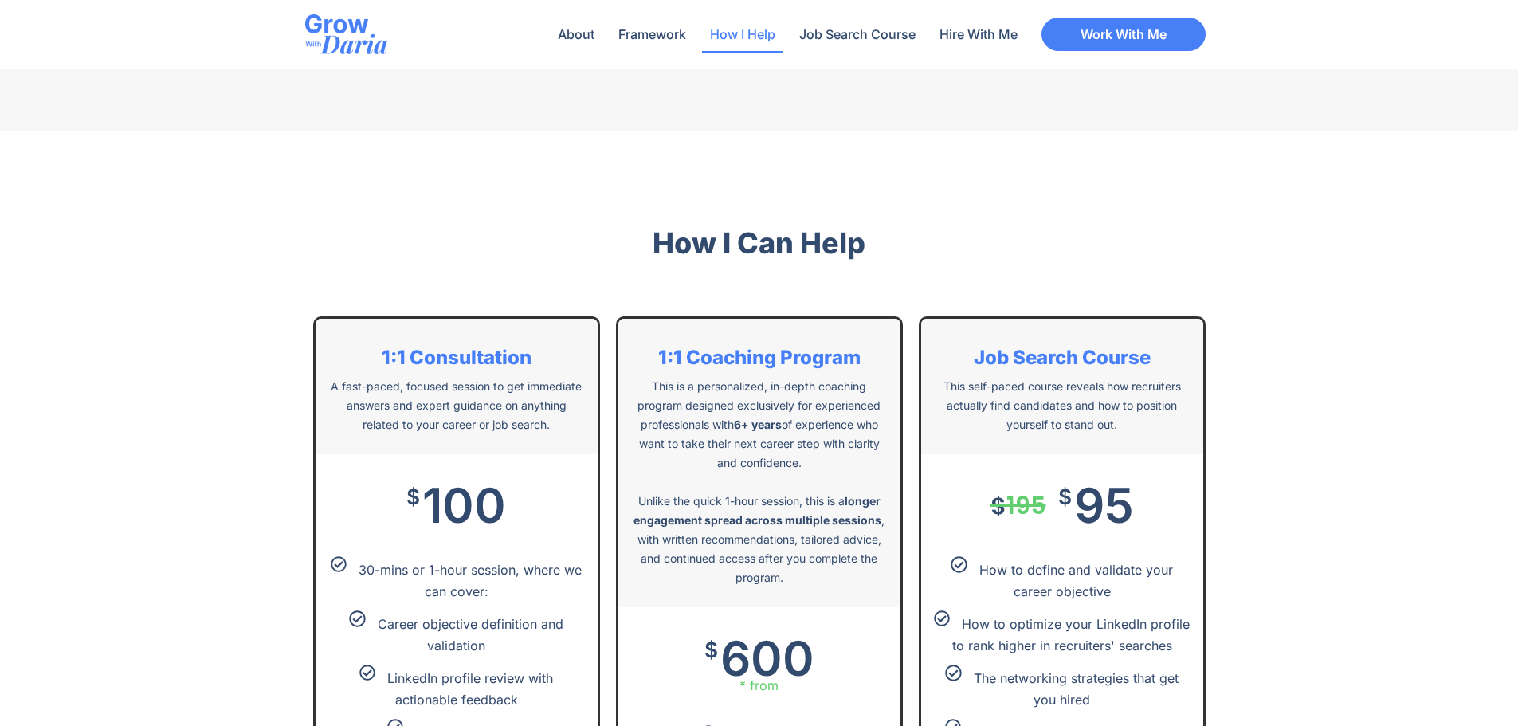
scroll to position [3146, 0]
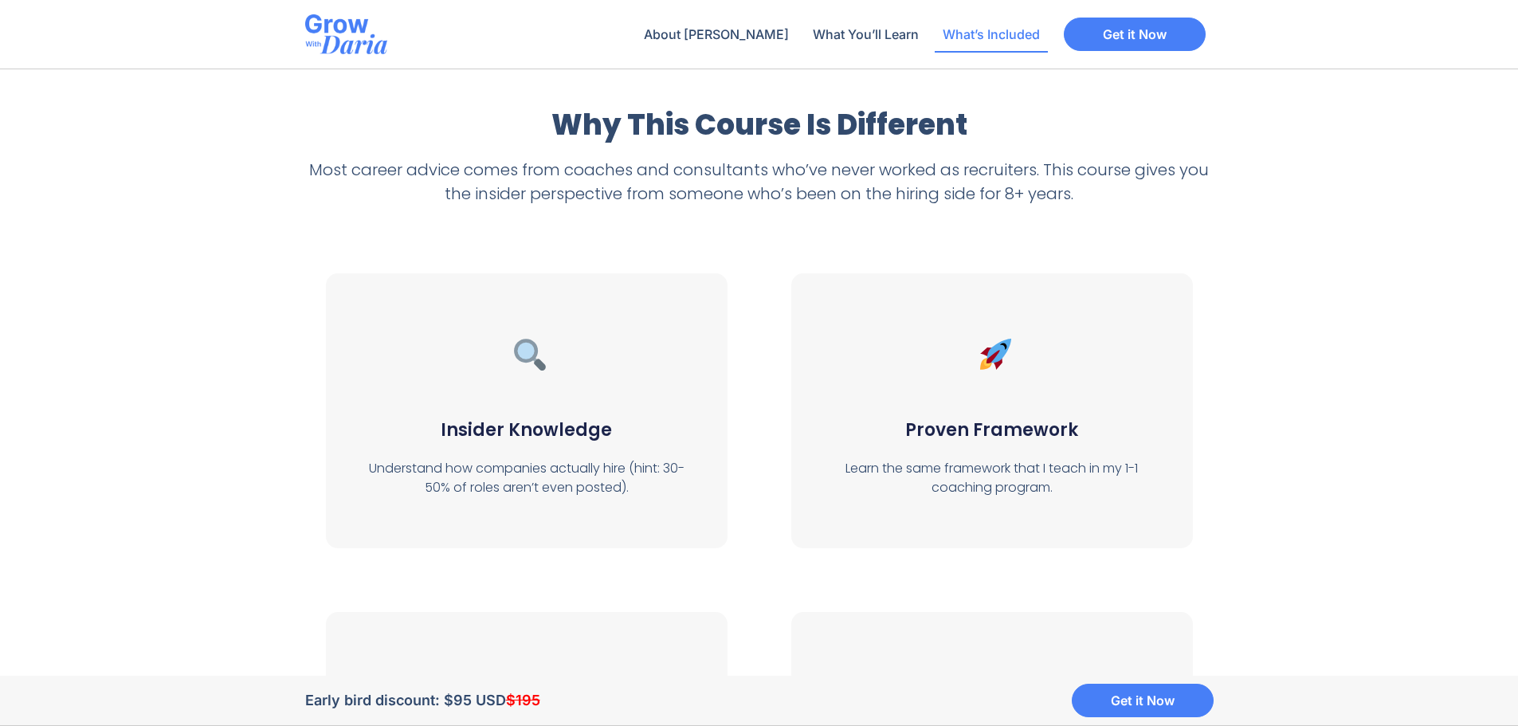
scroll to position [5179, 0]
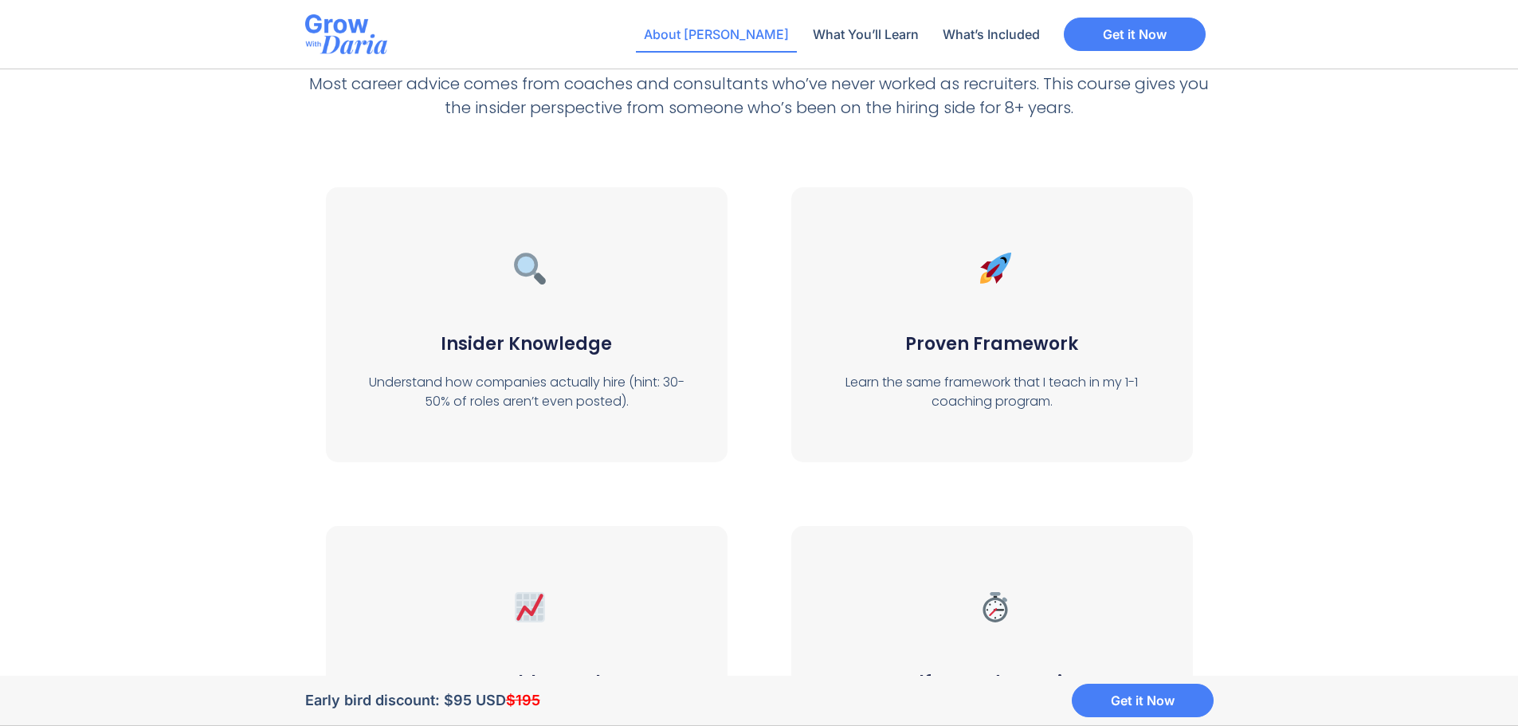
click at [770, 37] on link "About [PERSON_NAME]" at bounding box center [716, 34] width 161 height 37
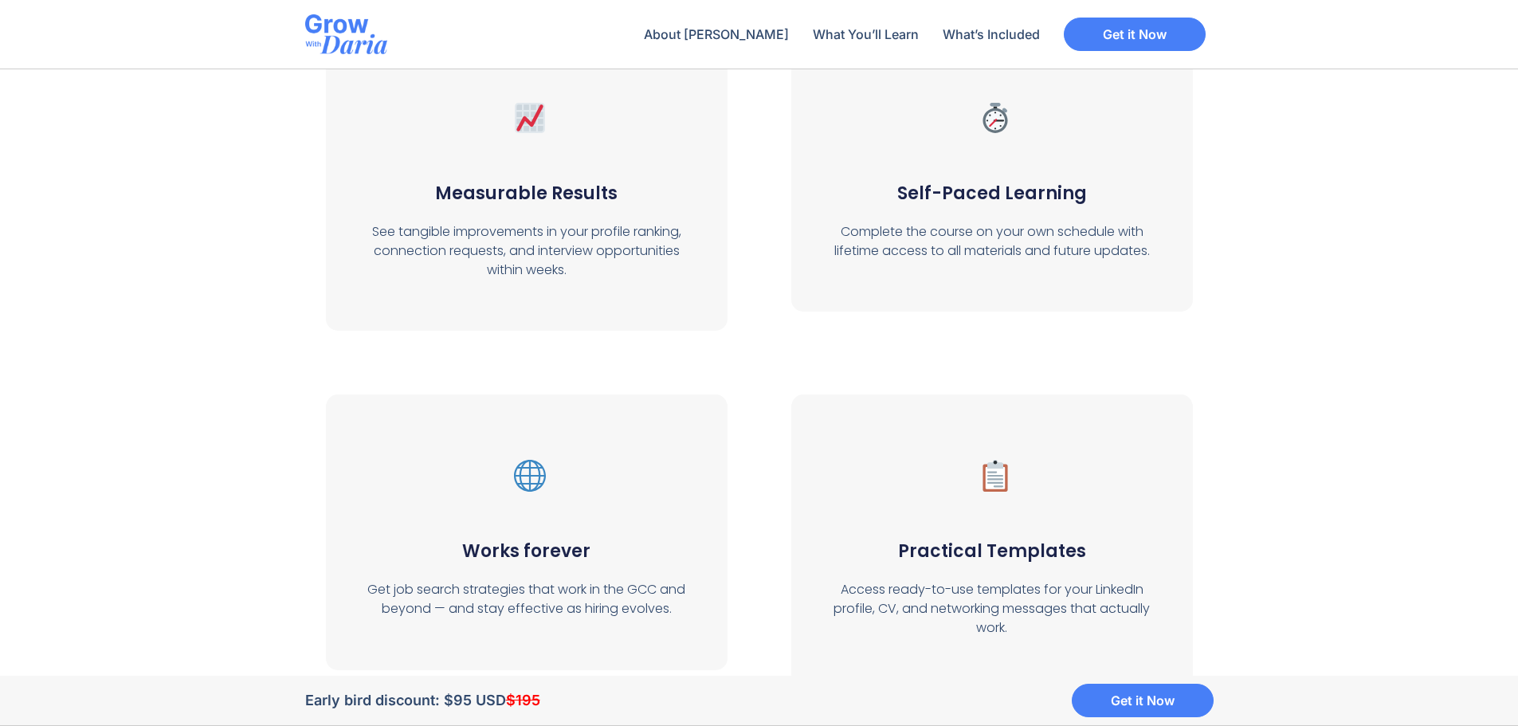
scroll to position [5639, 0]
